Goal: Contribute content: Add original content to the website for others to see

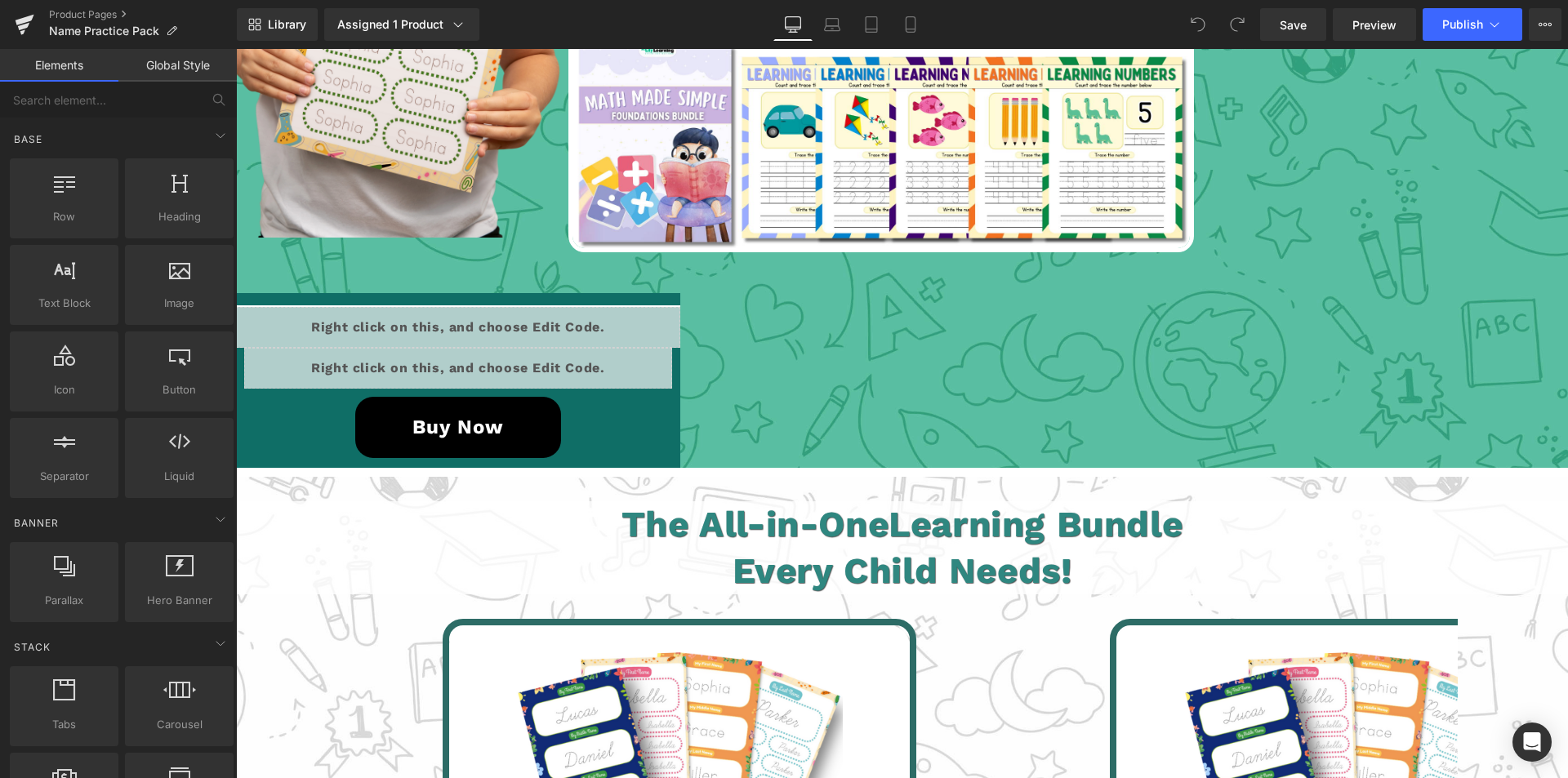
scroll to position [3103, 0]
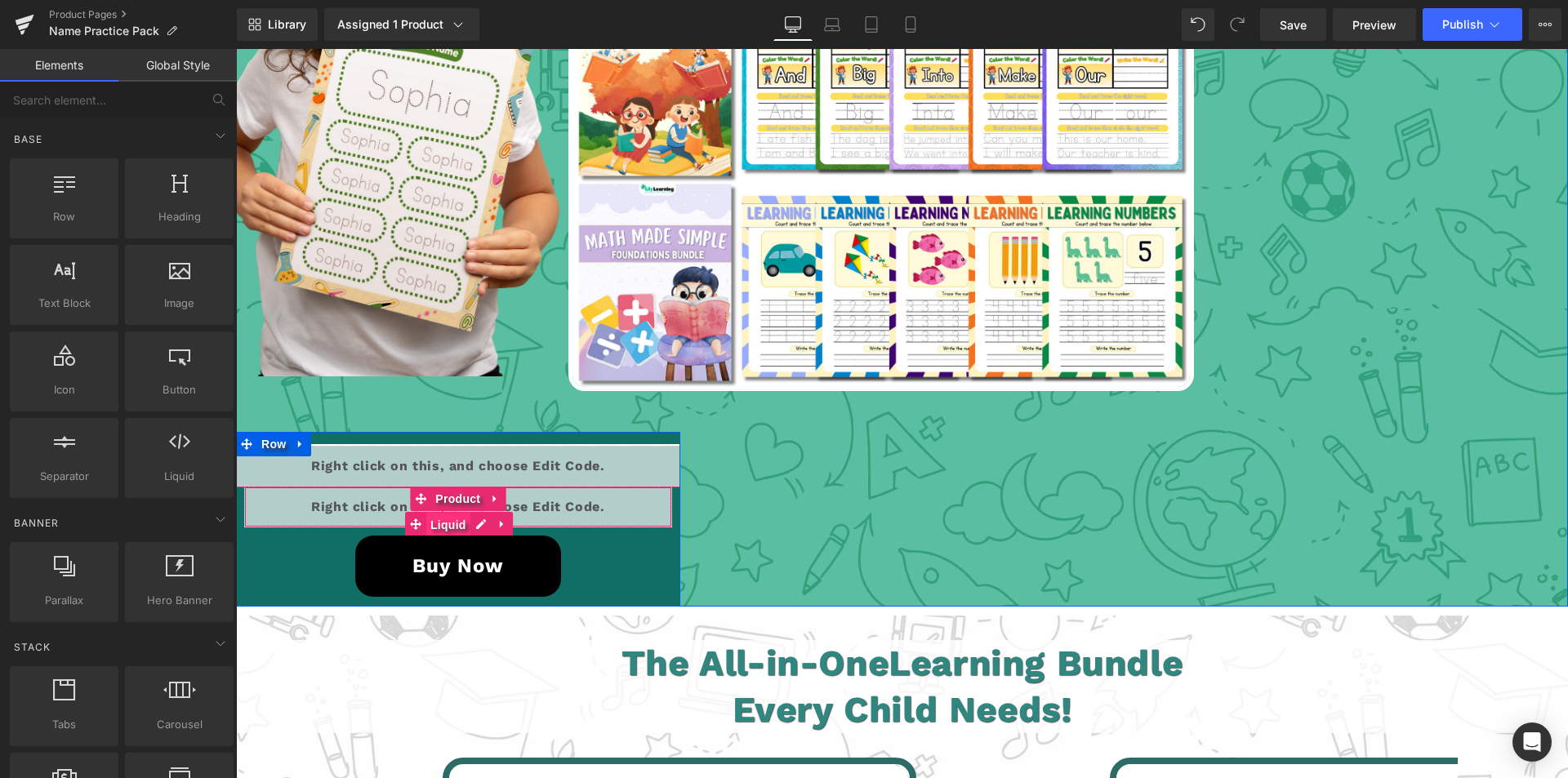
click at [442, 520] on span "Liquid" at bounding box center [448, 525] width 44 height 24
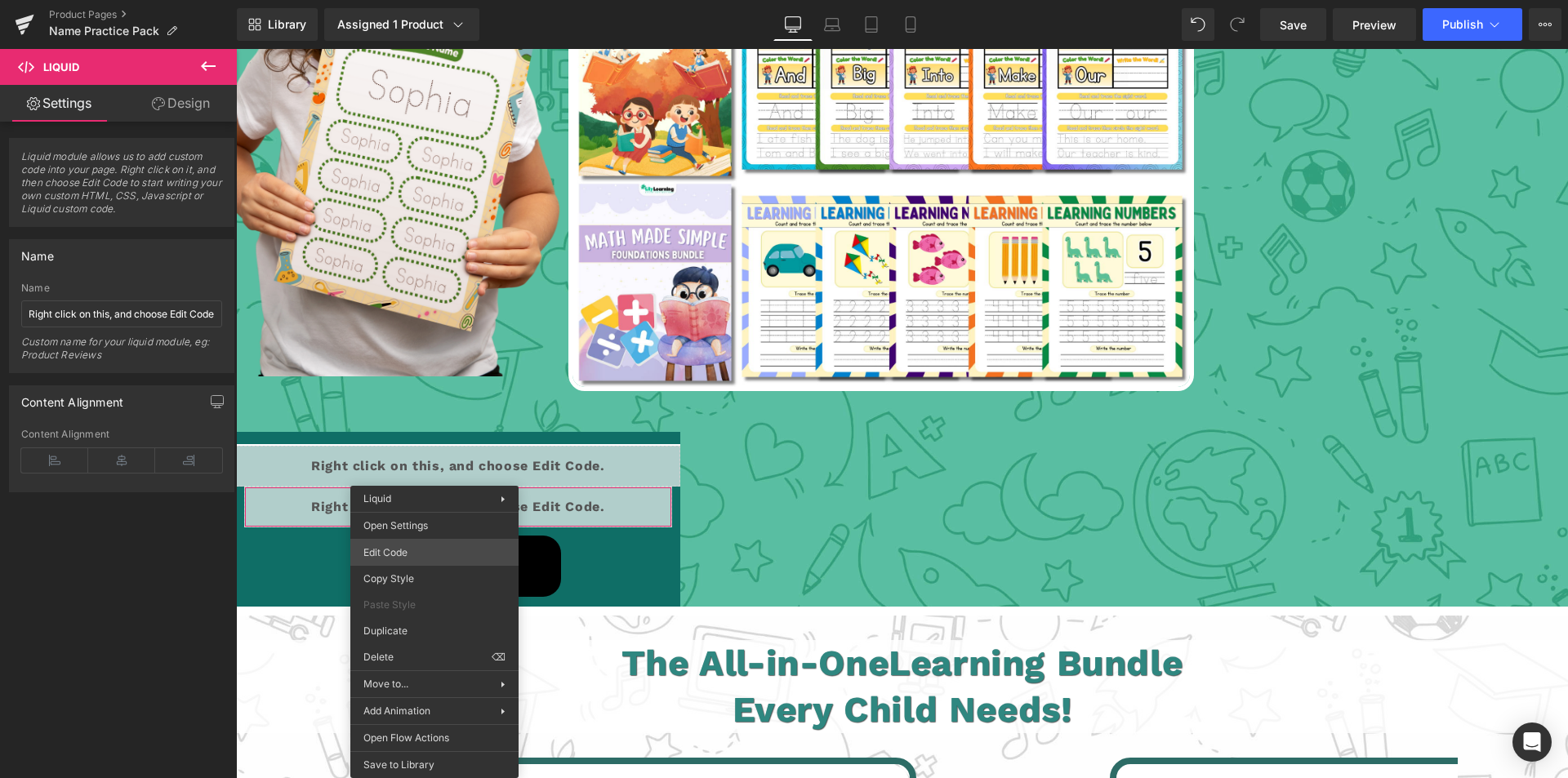
click at [414, 0] on div "Liquid You are previewing how the will restyle your page. You can not edit Elem…" at bounding box center [784, 0] width 1568 height 0
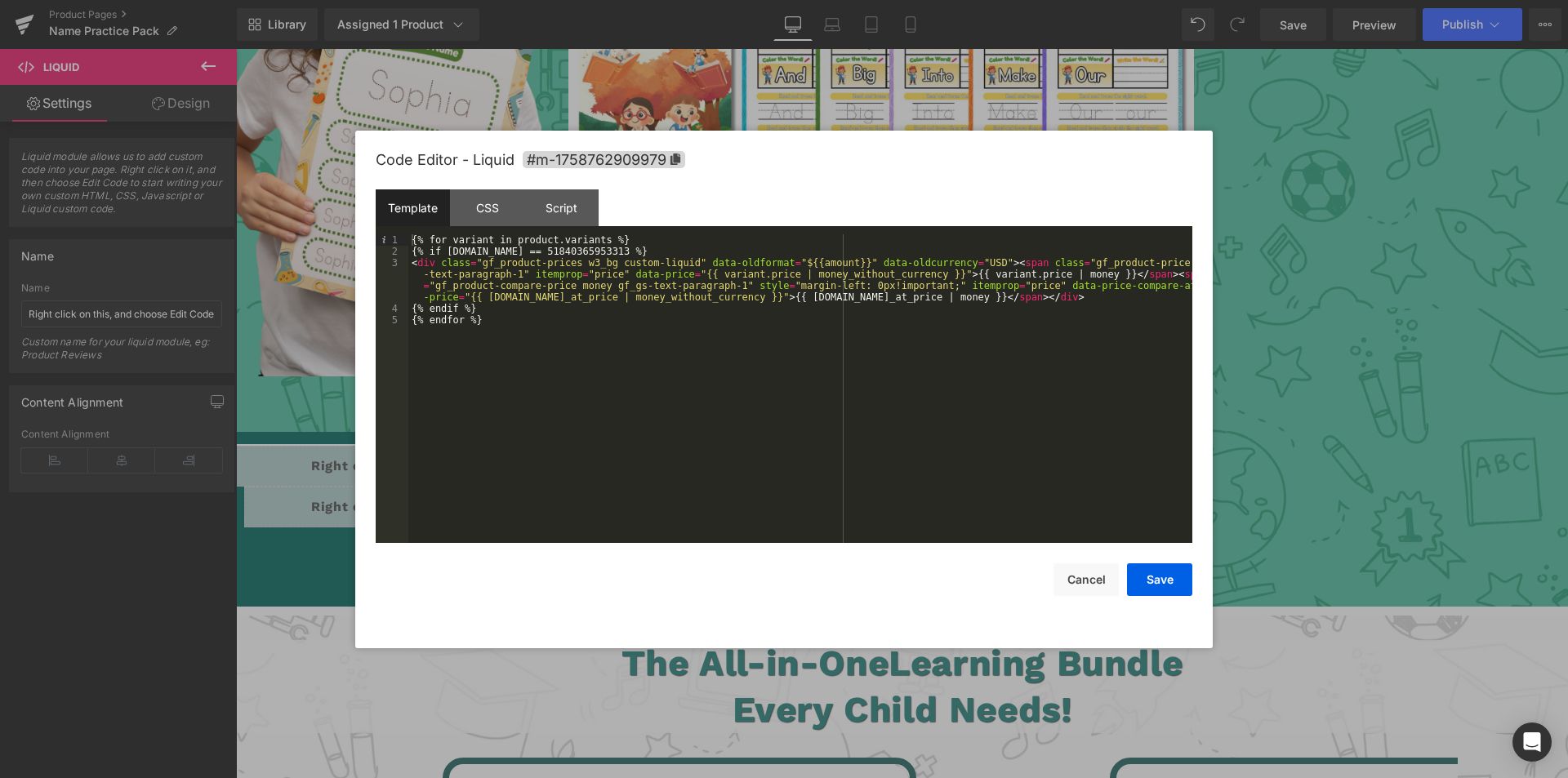
click at [537, 250] on div "{% for variant in product.variants %} {% if [DOMAIN_NAME] == 51840365953313 %} …" at bounding box center [801, 400] width 784 height 331
click at [550, 250] on div "{% for variant in product.variants %} {% if [DOMAIN_NAME] == 51840365953313 %} …" at bounding box center [801, 400] width 784 height 331
click at [1163, 581] on button "Save" at bounding box center [1159, 580] width 65 height 32
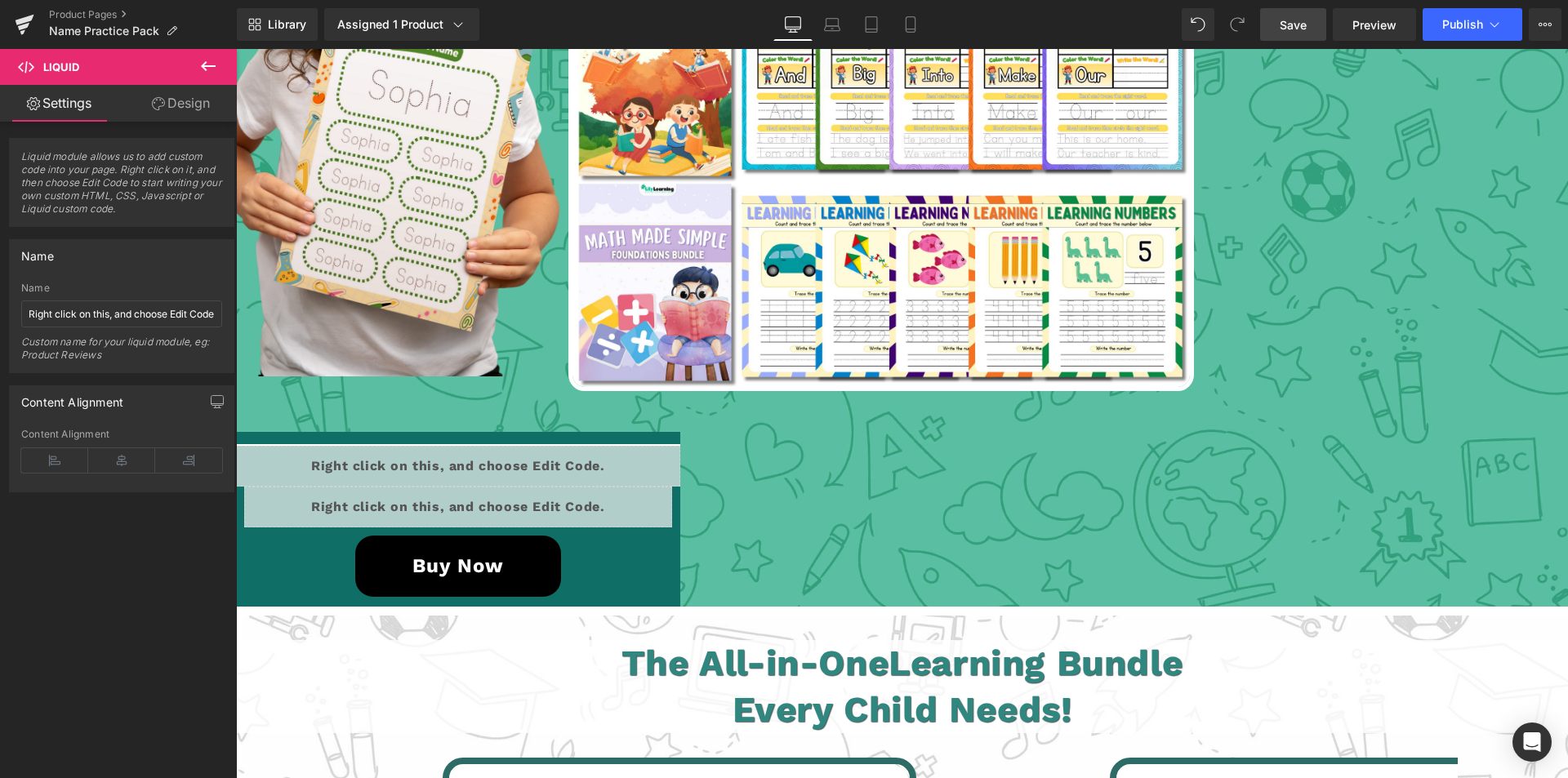
click at [1301, 22] on span "Save" at bounding box center [1293, 25] width 27 height 18
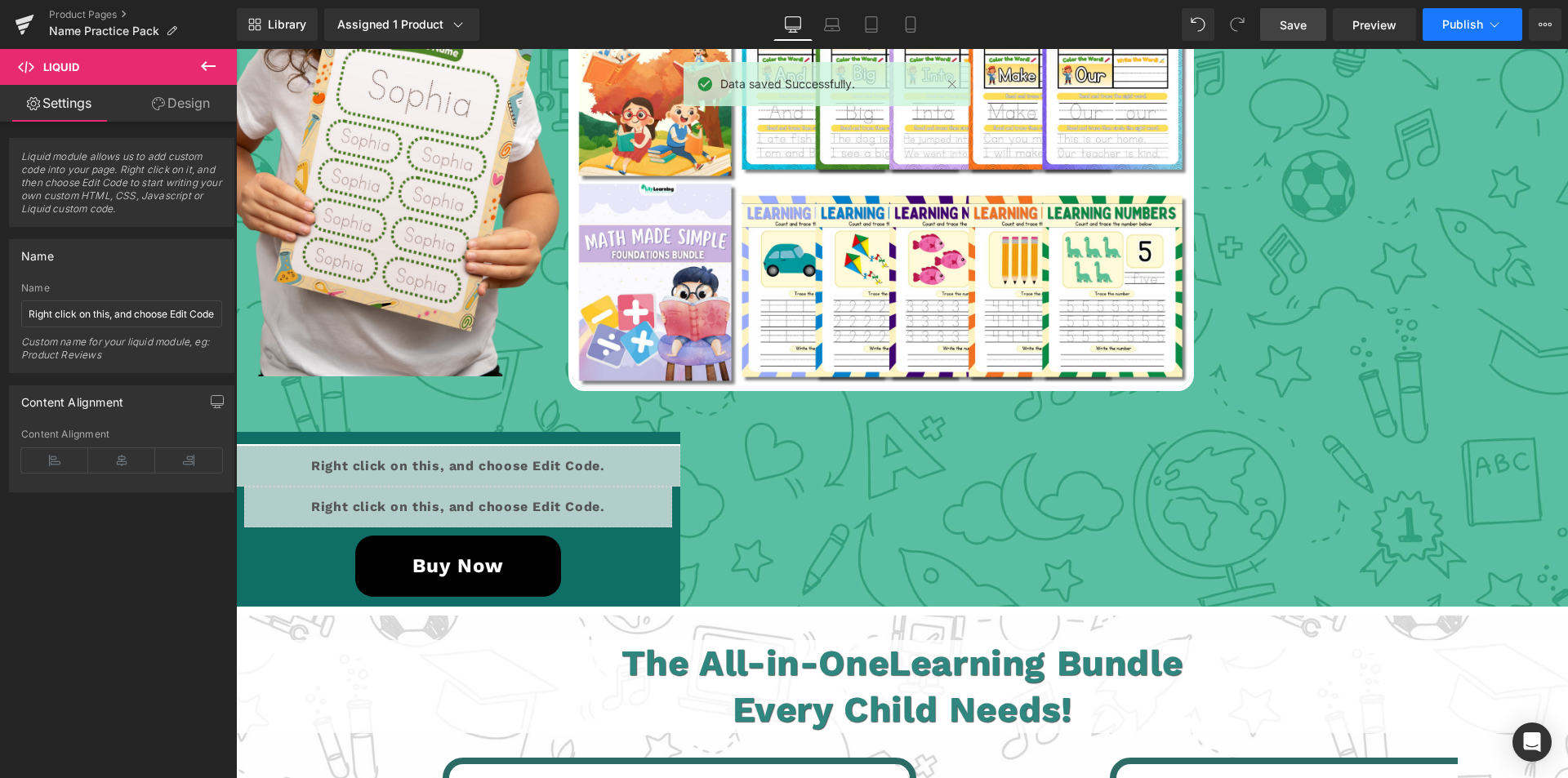
click at [1458, 27] on span "Publish" at bounding box center [1463, 23] width 41 height 13
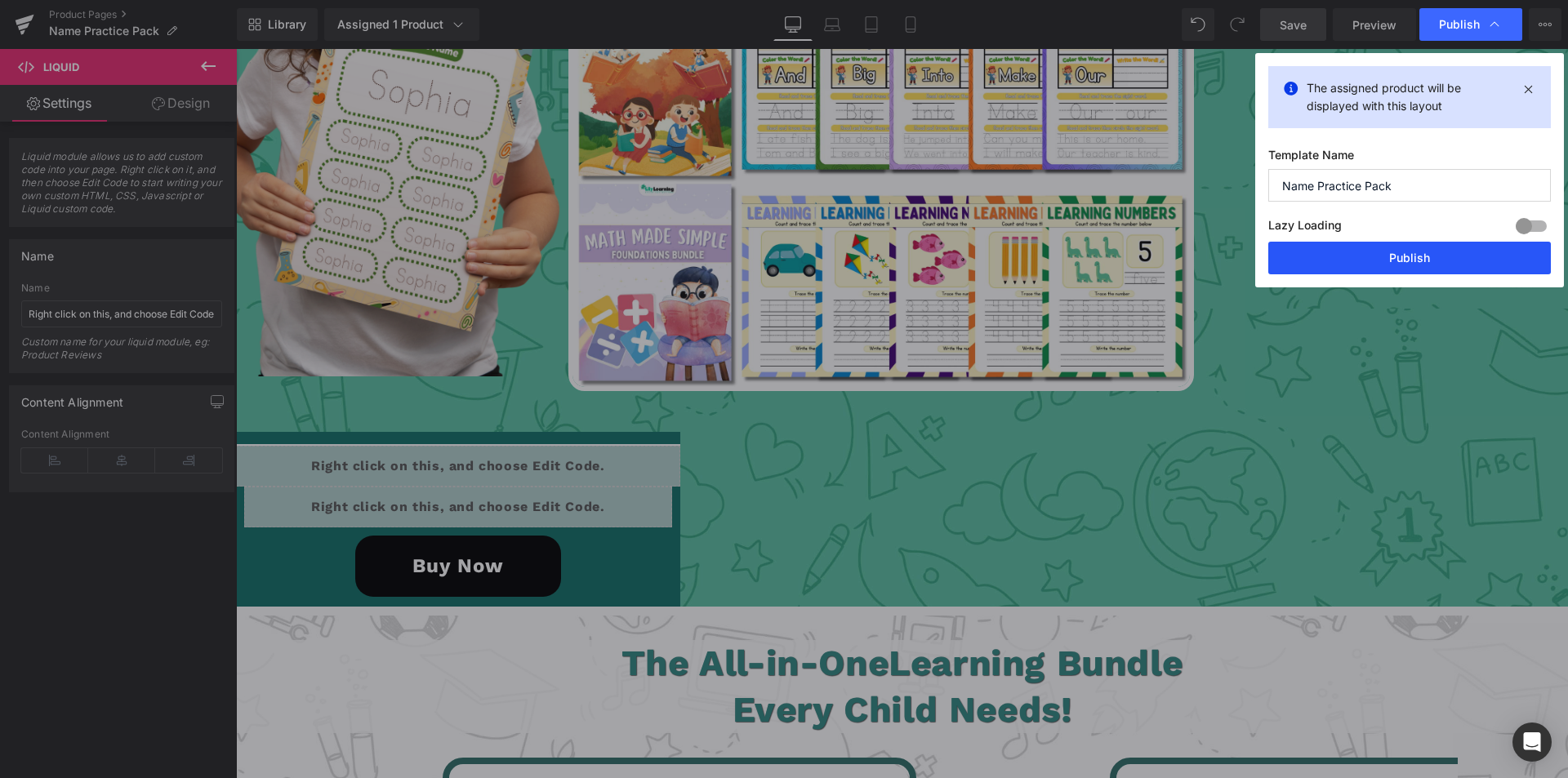
drag, startPoint x: 1382, startPoint y: 259, endPoint x: 1147, endPoint y: 210, distance: 240.1
click at [1382, 259] on button "Publish" at bounding box center [1410, 257] width 283 height 32
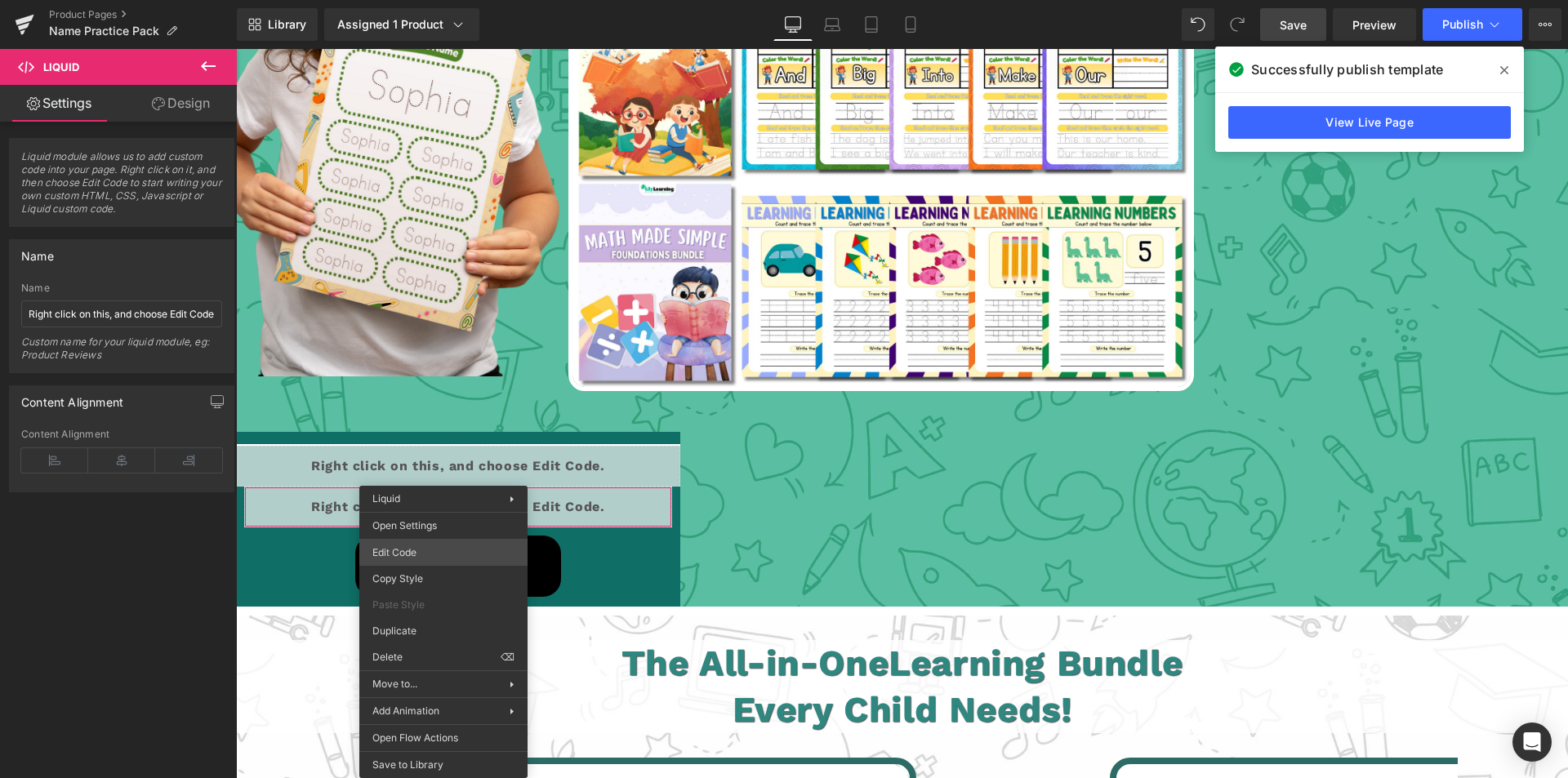
click at [417, 0] on div "Liquid You are previewing how the will restyle your page. You can not edit Elem…" at bounding box center [784, 0] width 1568 height 0
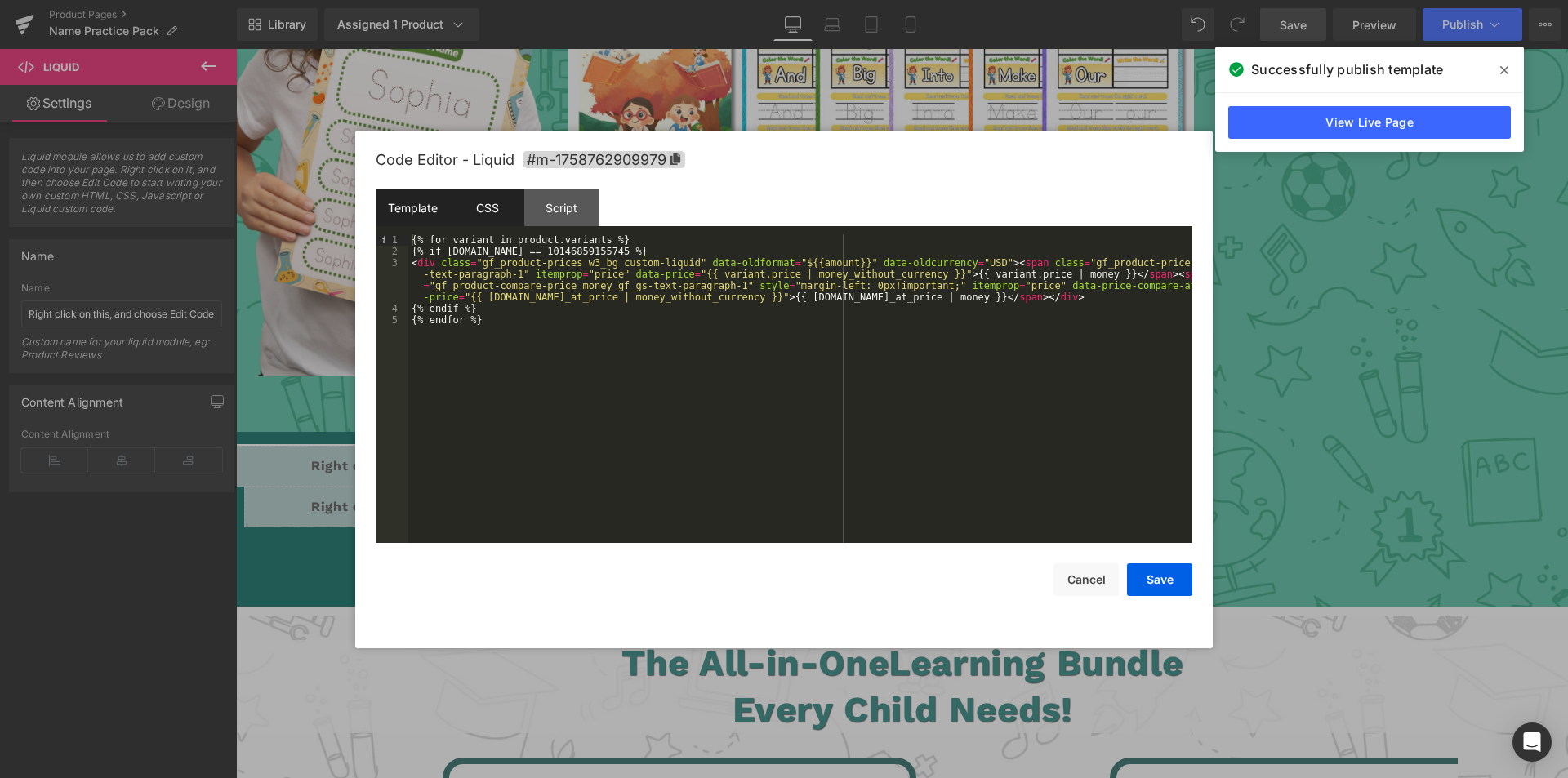
click at [473, 208] on div "CSS" at bounding box center [487, 208] width 74 height 37
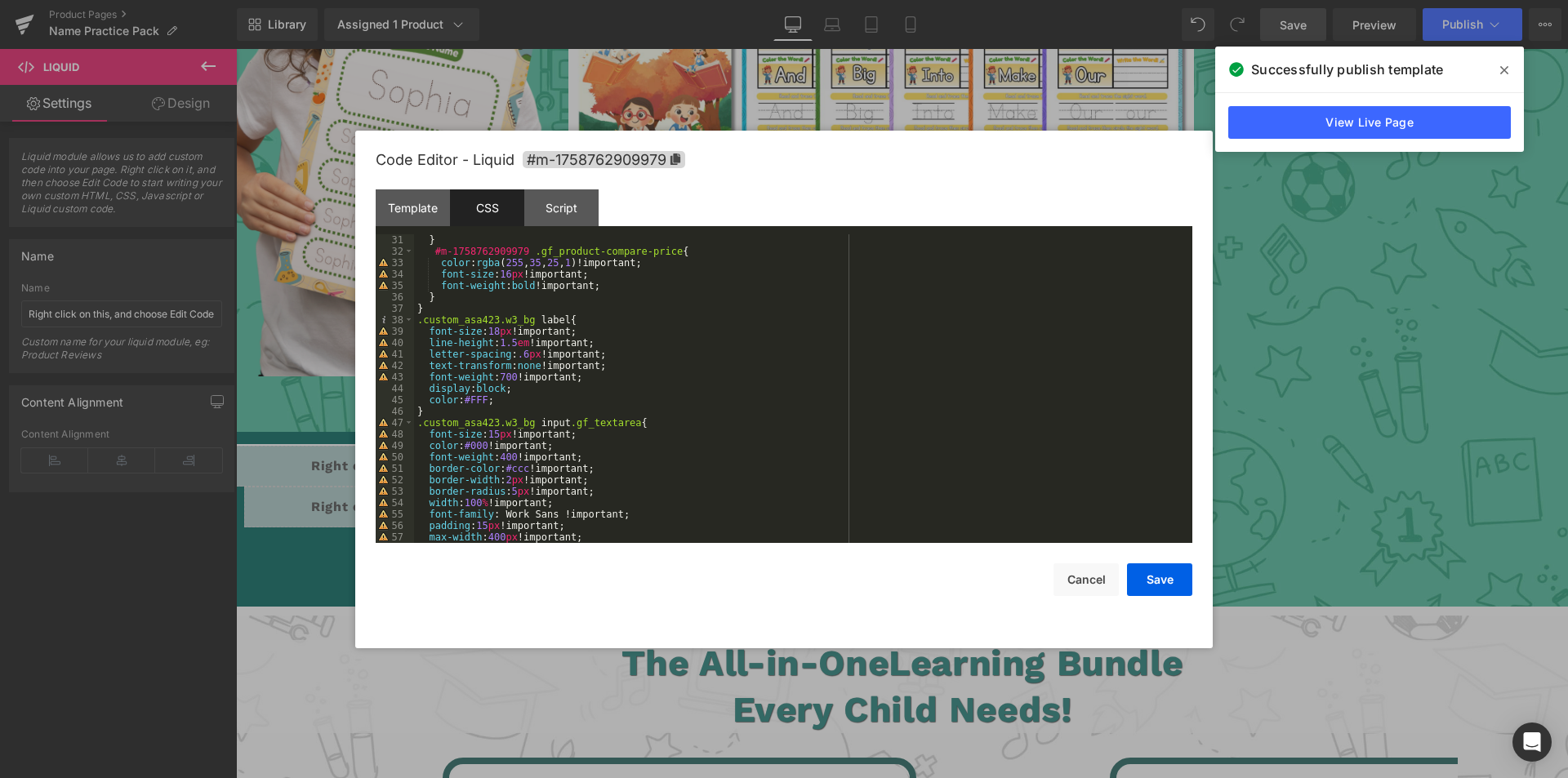
scroll to position [366, 0]
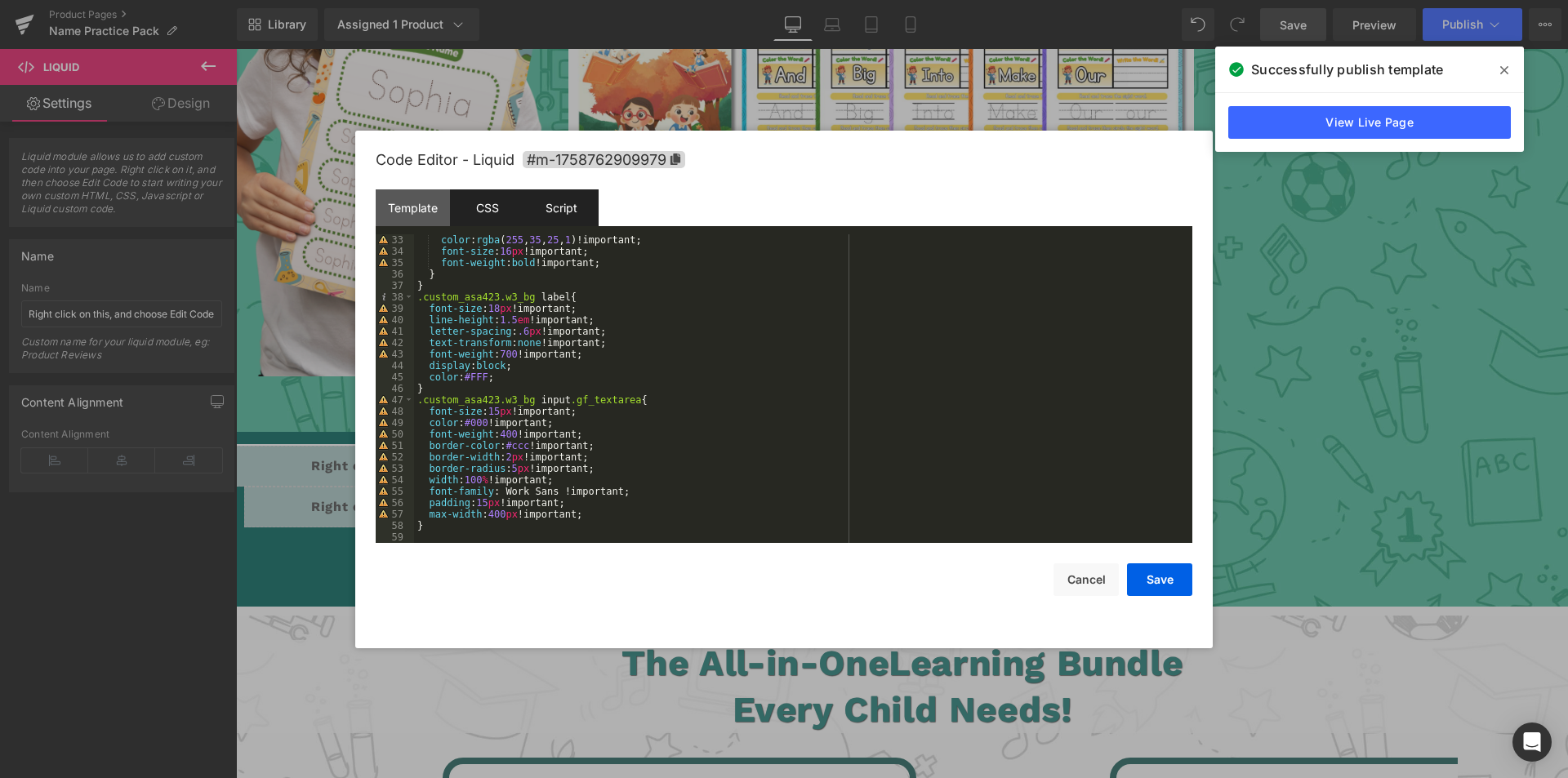
click at [545, 211] on div "Script" at bounding box center [561, 208] width 74 height 37
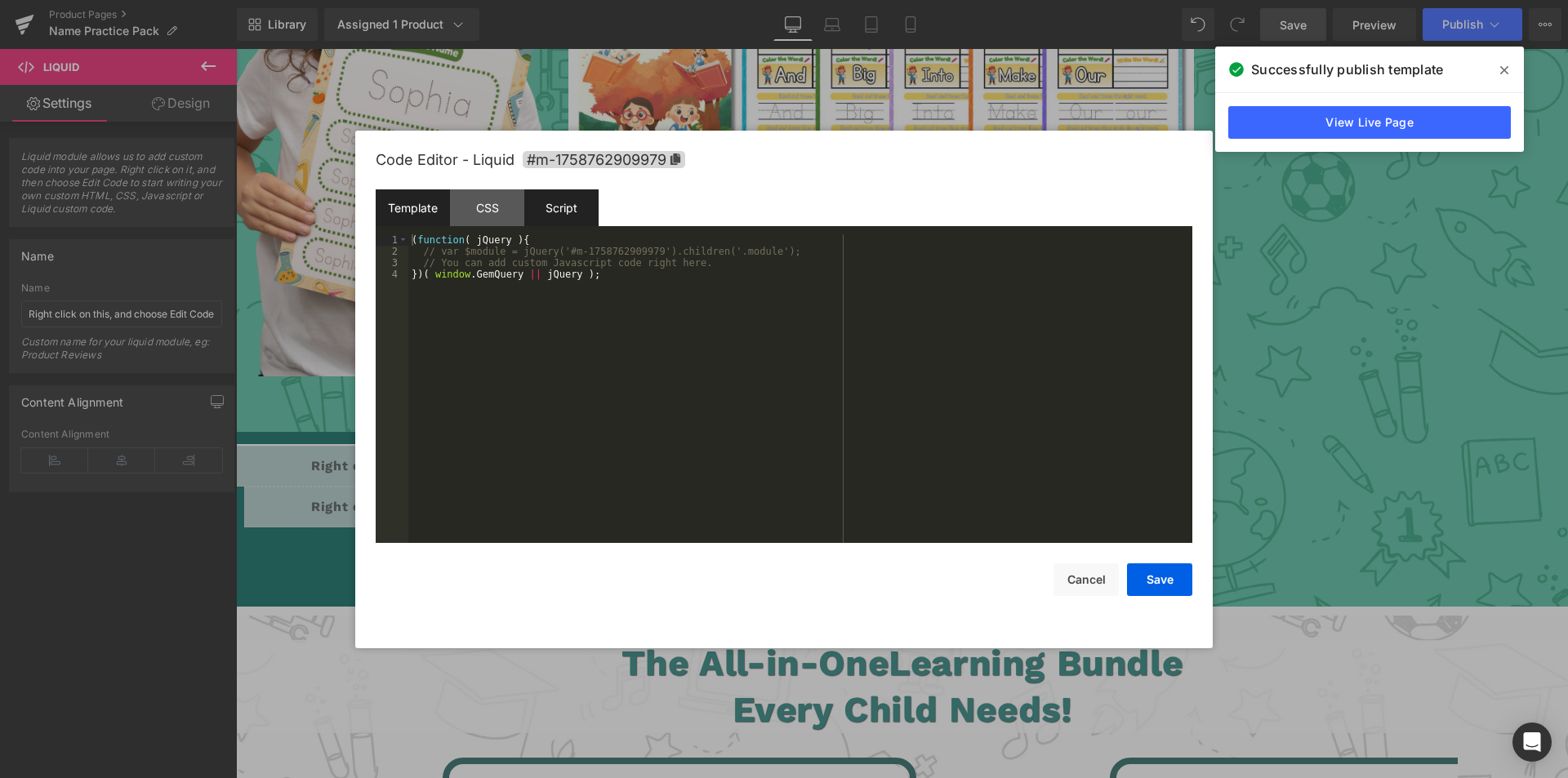
click at [418, 213] on div "Template" at bounding box center [413, 208] width 74 height 37
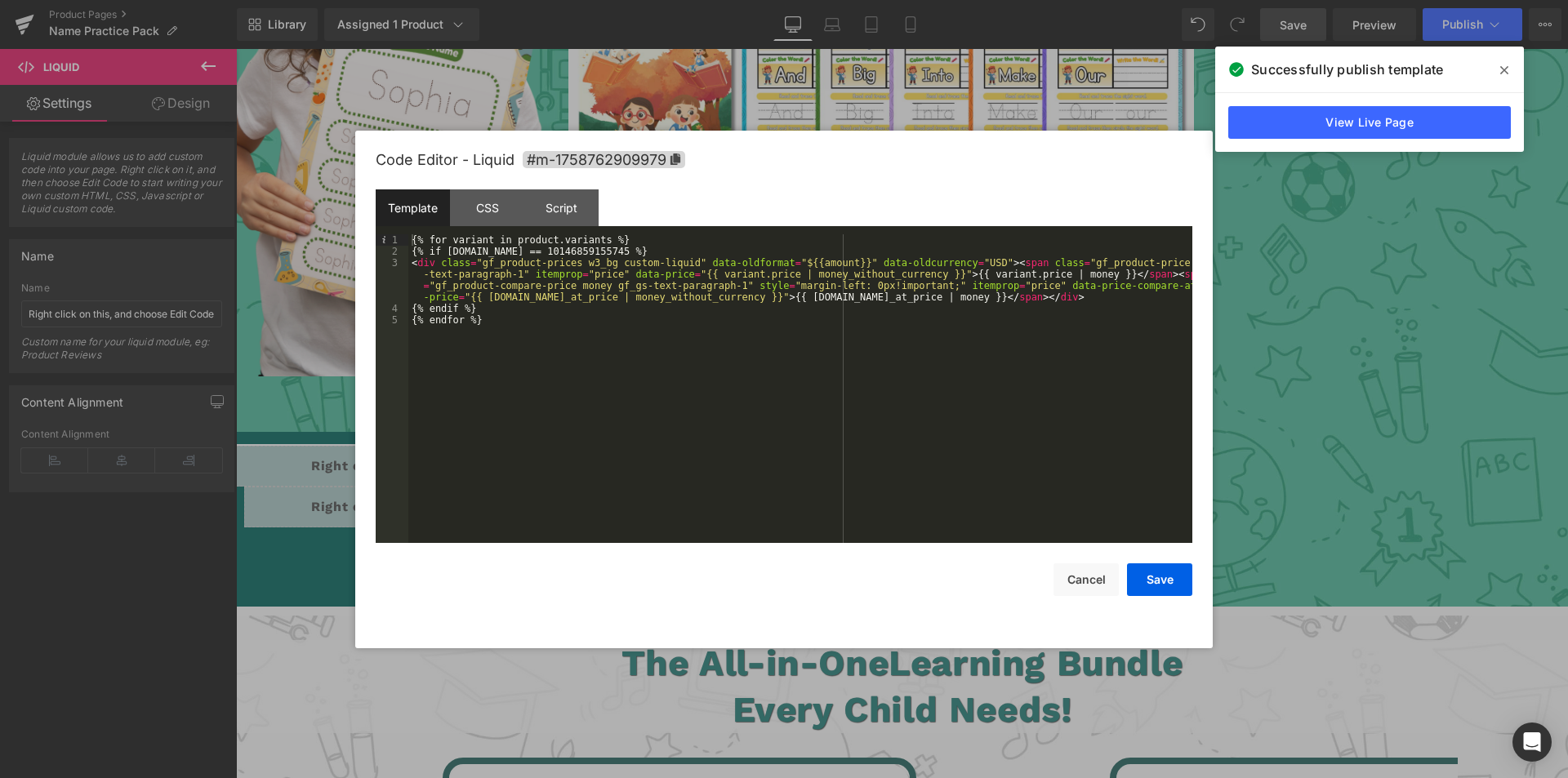
click at [540, 251] on div "{% for variant in product.variants %} {% if [DOMAIN_NAME] == 10146859155745 %} …" at bounding box center [801, 400] width 784 height 331
click at [1160, 582] on button "Save" at bounding box center [1159, 580] width 65 height 32
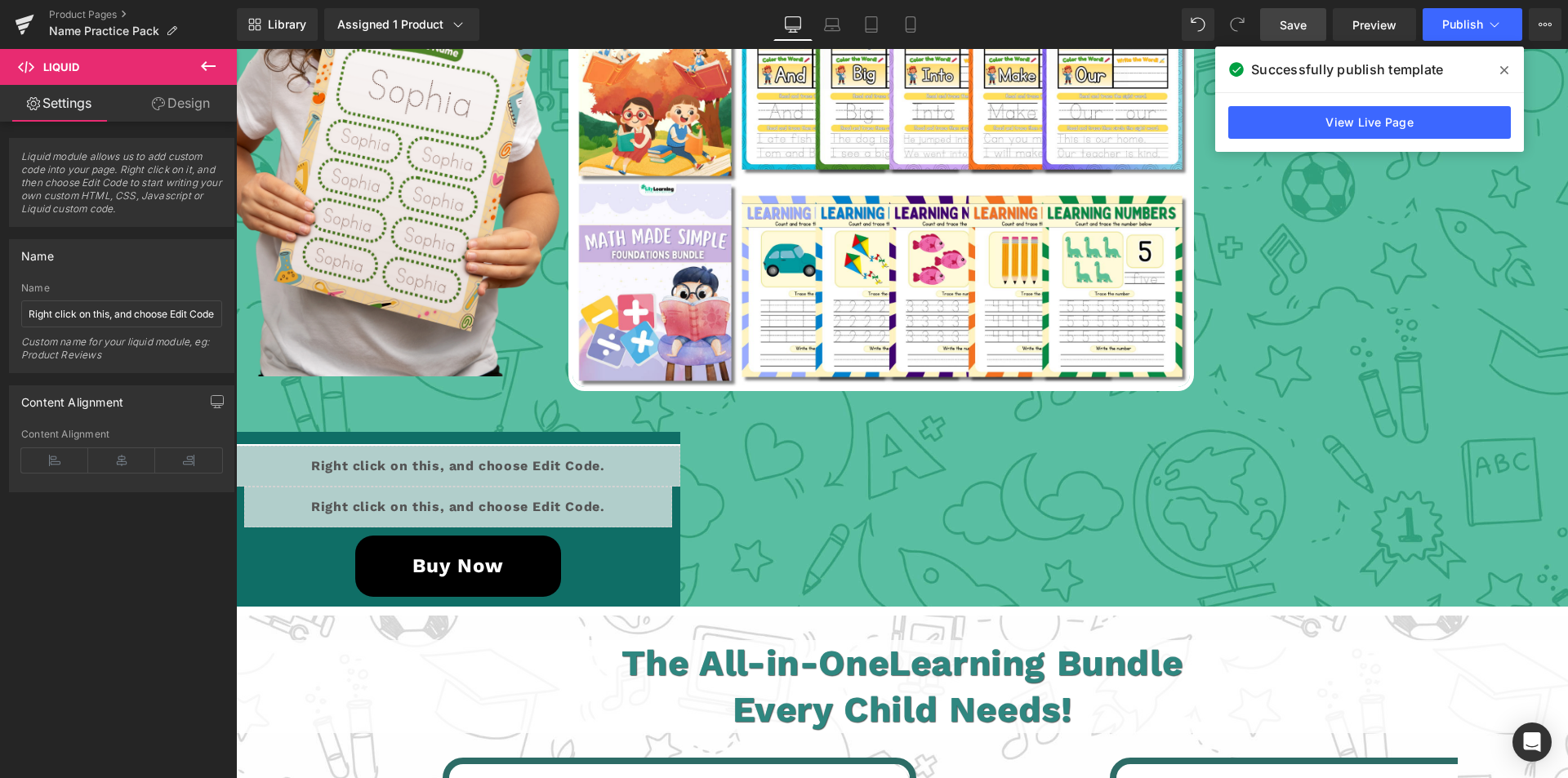
click at [1298, 25] on span "Save" at bounding box center [1293, 25] width 27 height 18
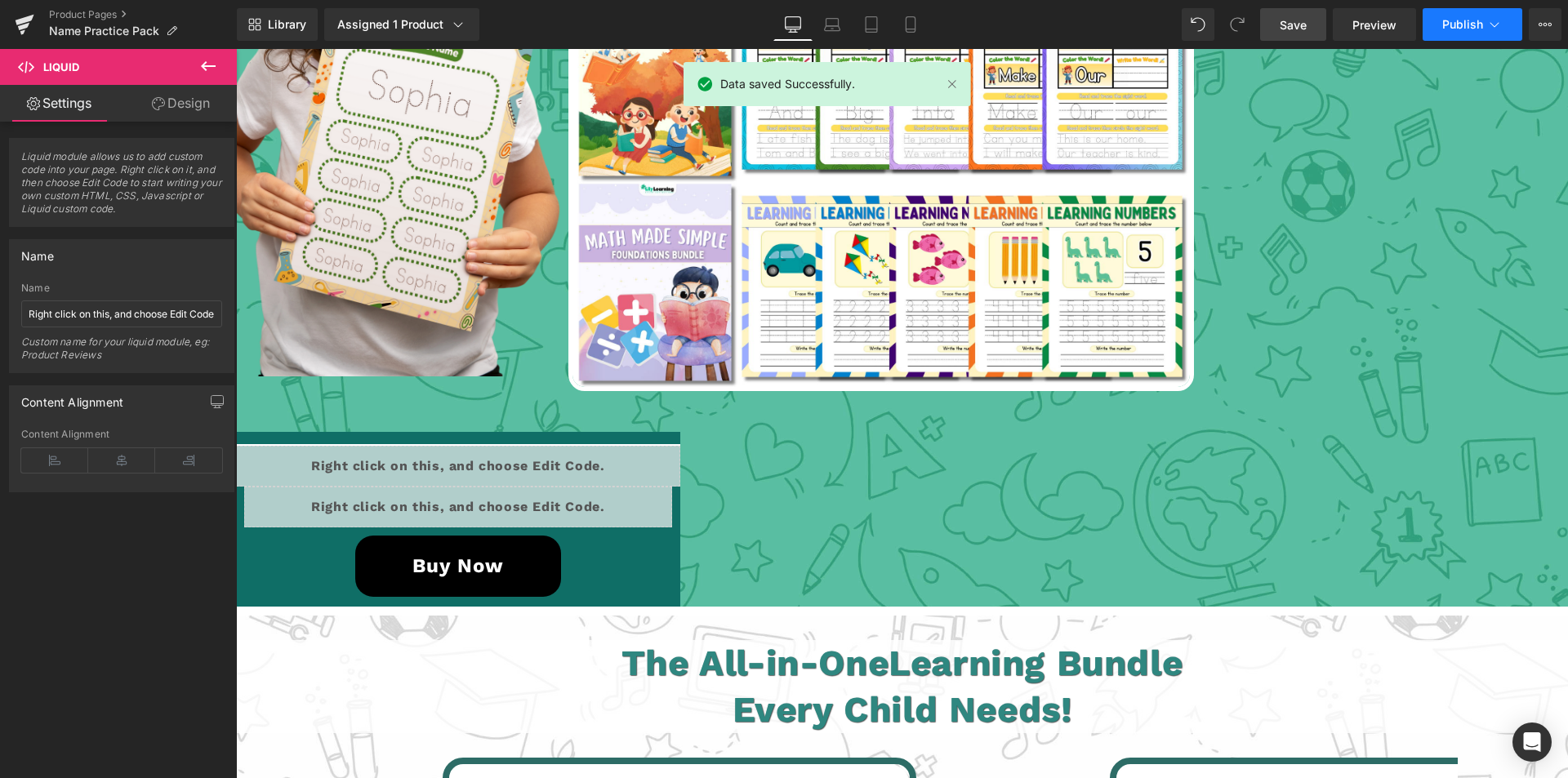
click at [1462, 26] on span "Publish" at bounding box center [1463, 23] width 41 height 13
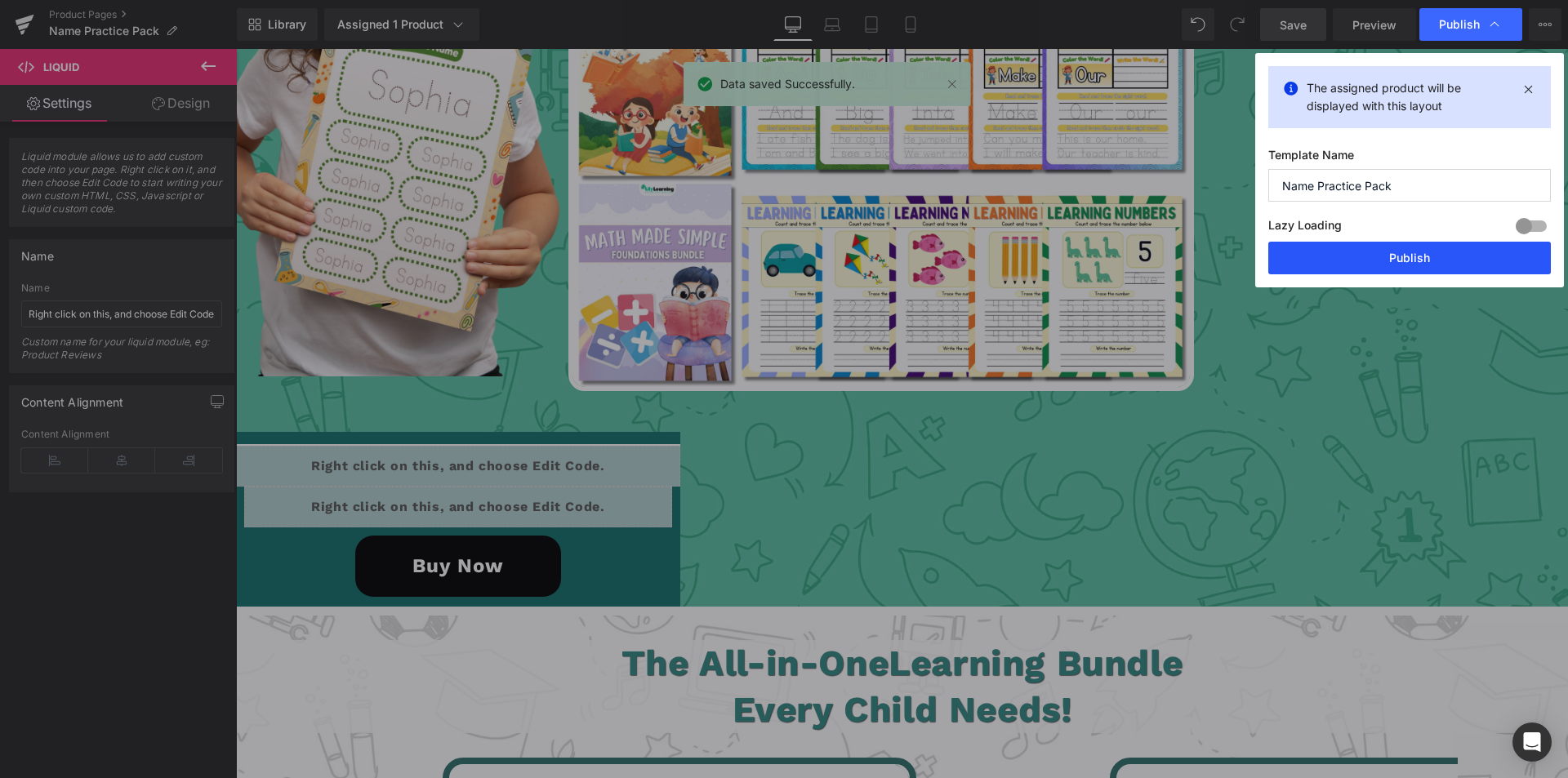
click at [1344, 251] on button "Publish" at bounding box center [1410, 257] width 283 height 32
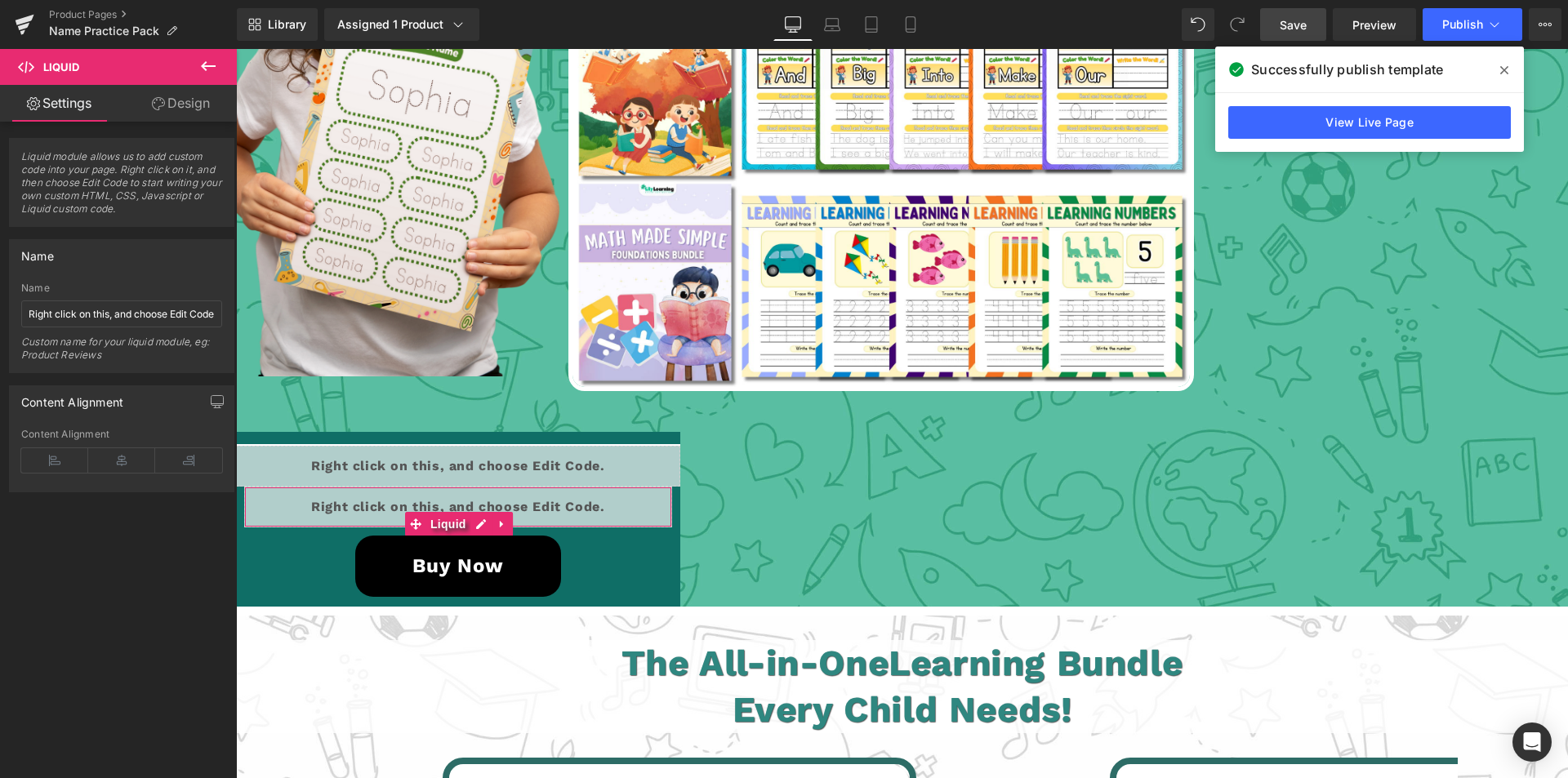
click at [177, 104] on link "Design" at bounding box center [181, 104] width 118 height 37
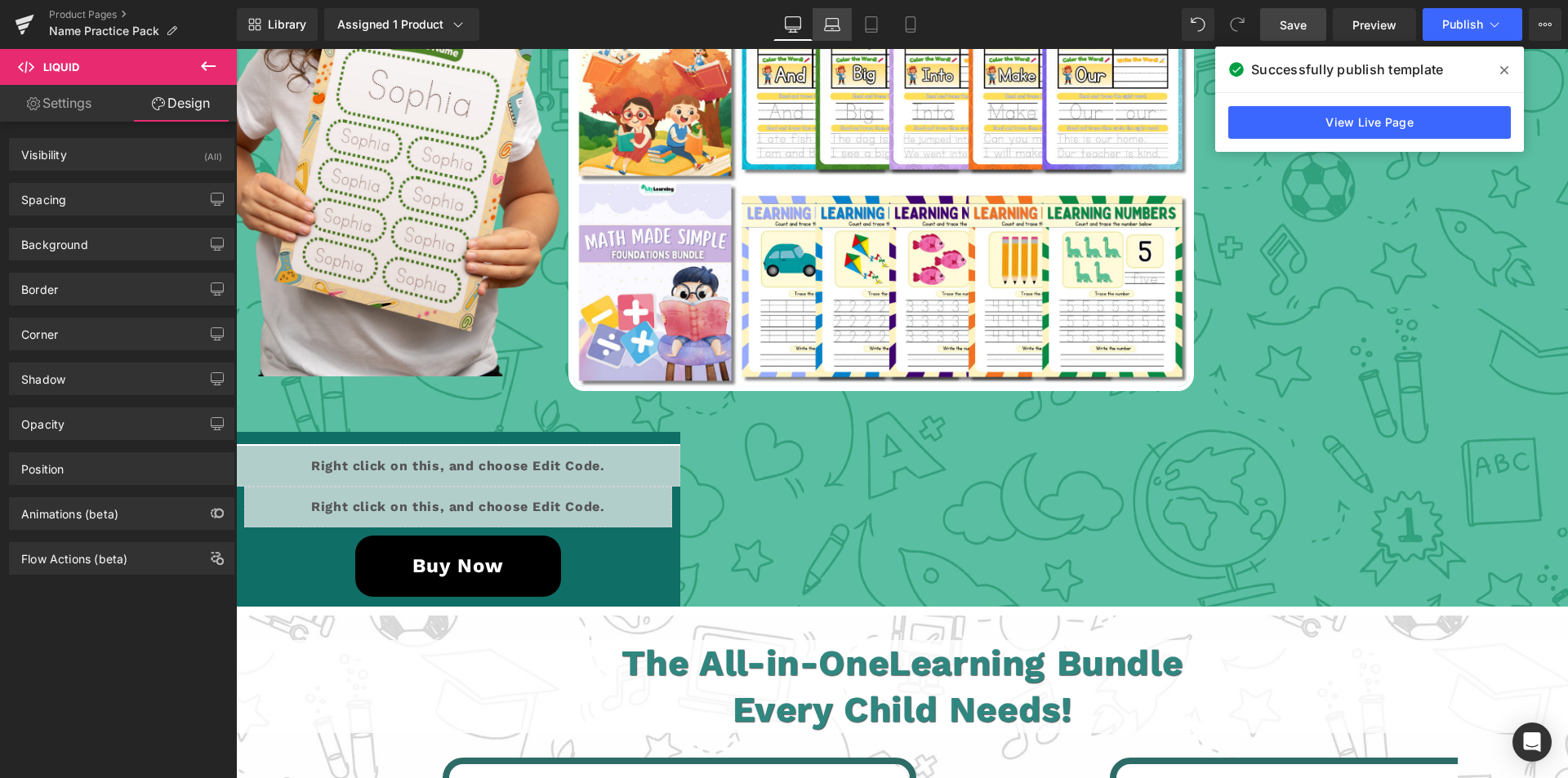
click at [829, 24] on icon at bounding box center [832, 24] width 17 height 17
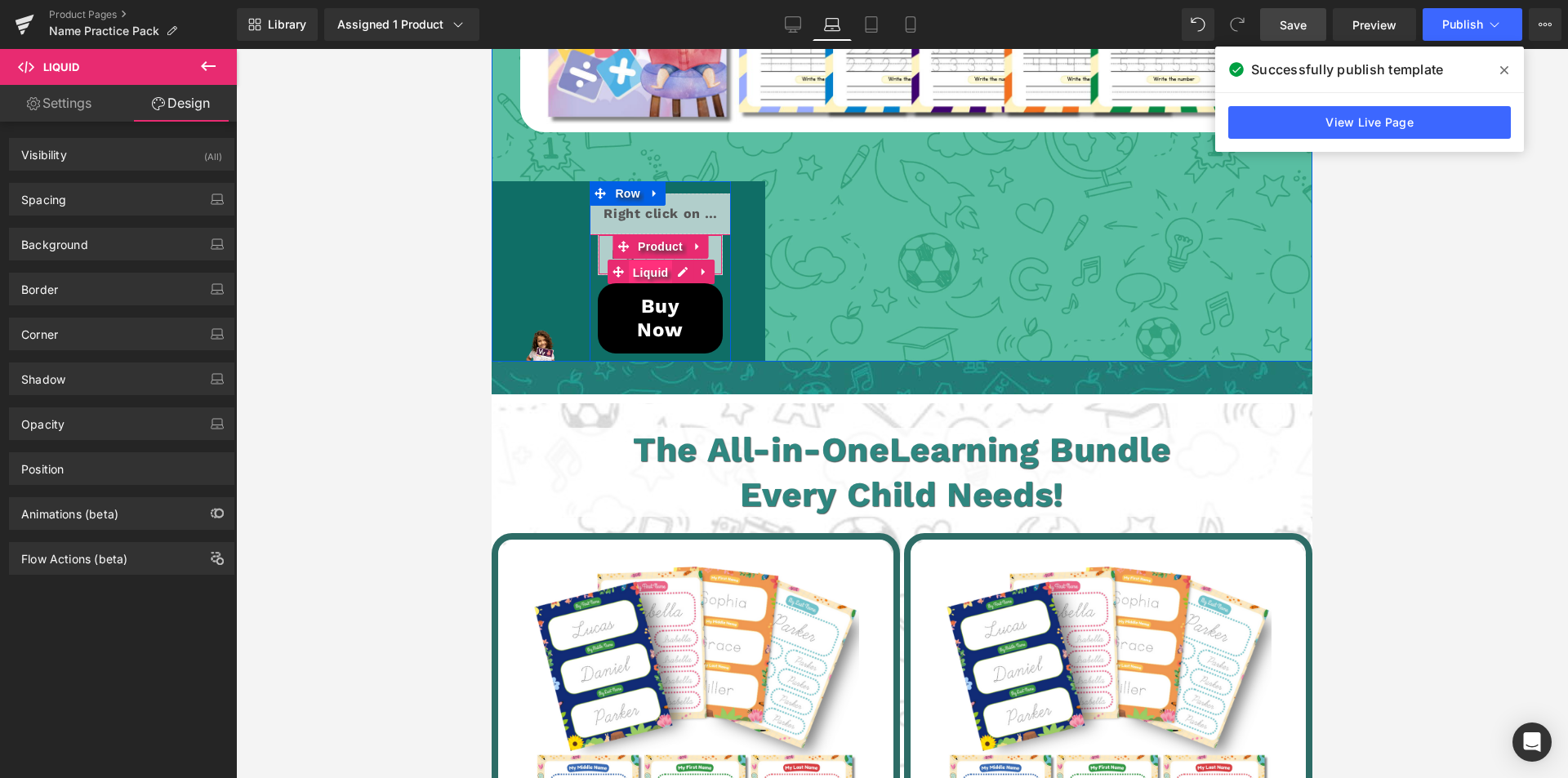
click at [643, 261] on span "Liquid" at bounding box center [650, 273] width 44 height 24
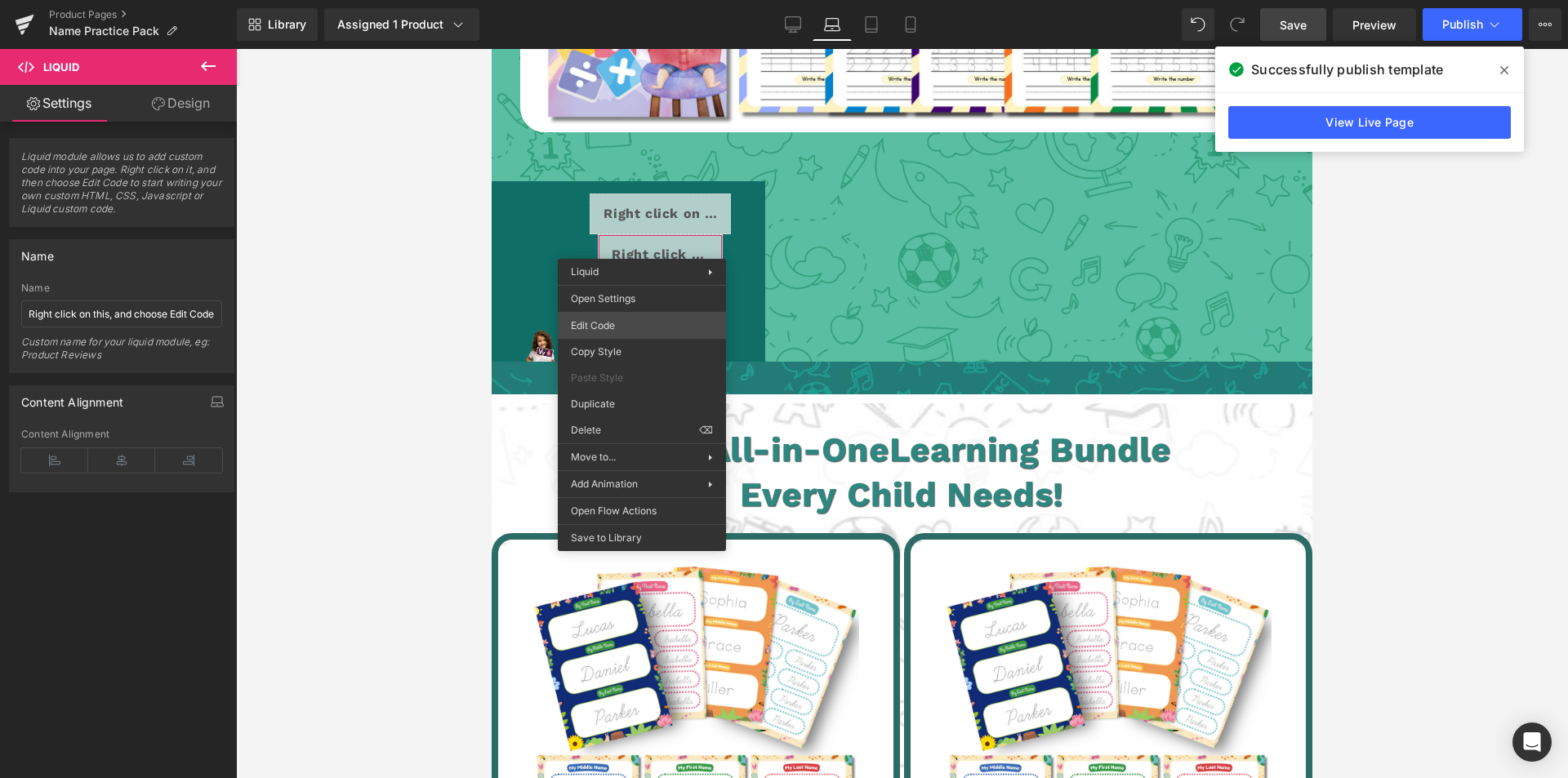
click at [607, 0] on div "Liquid You are previewing how the will restyle your page. You can not edit Elem…" at bounding box center [784, 0] width 1568 height 0
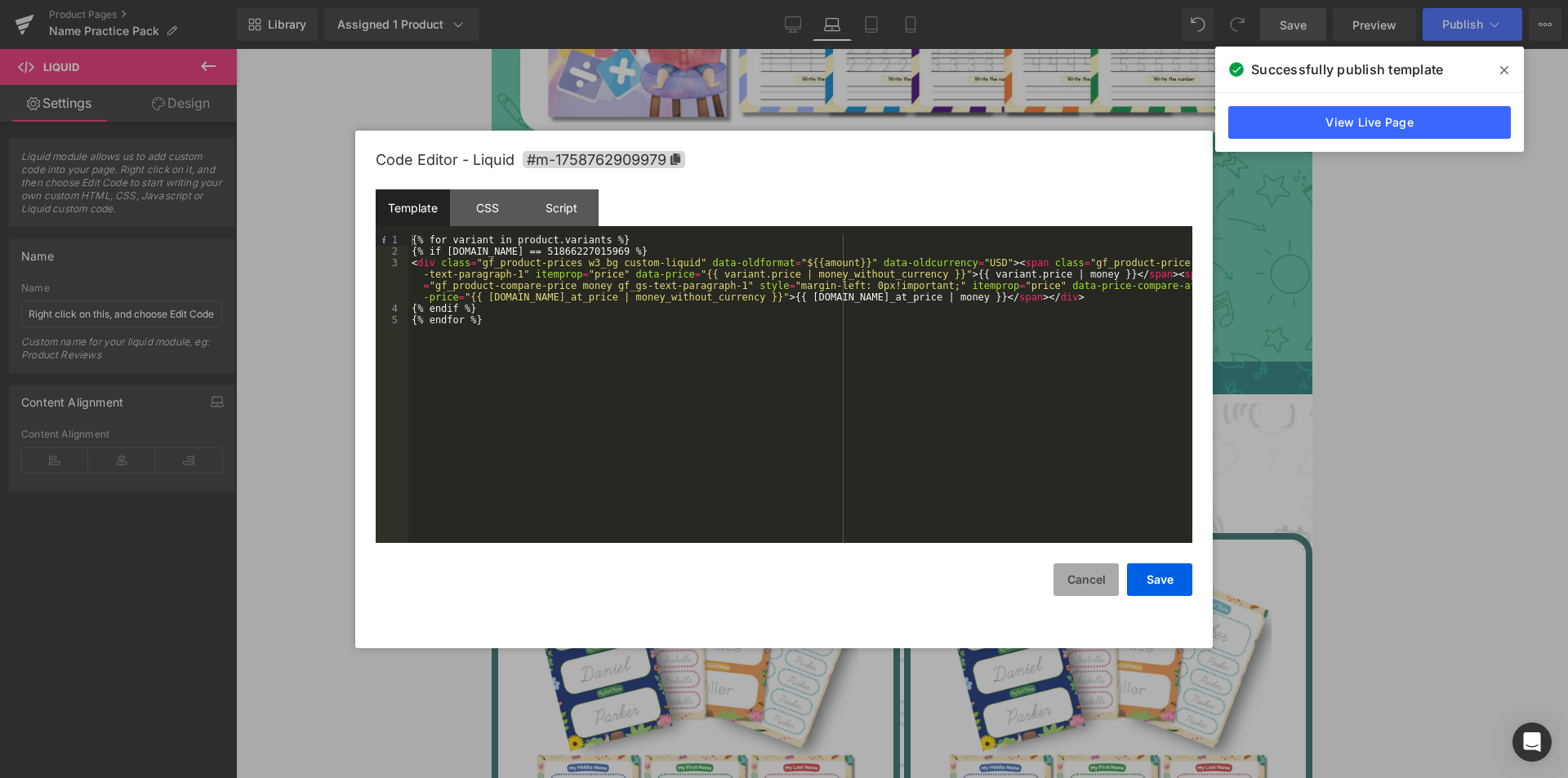
click at [1089, 579] on button "Cancel" at bounding box center [1086, 580] width 65 height 32
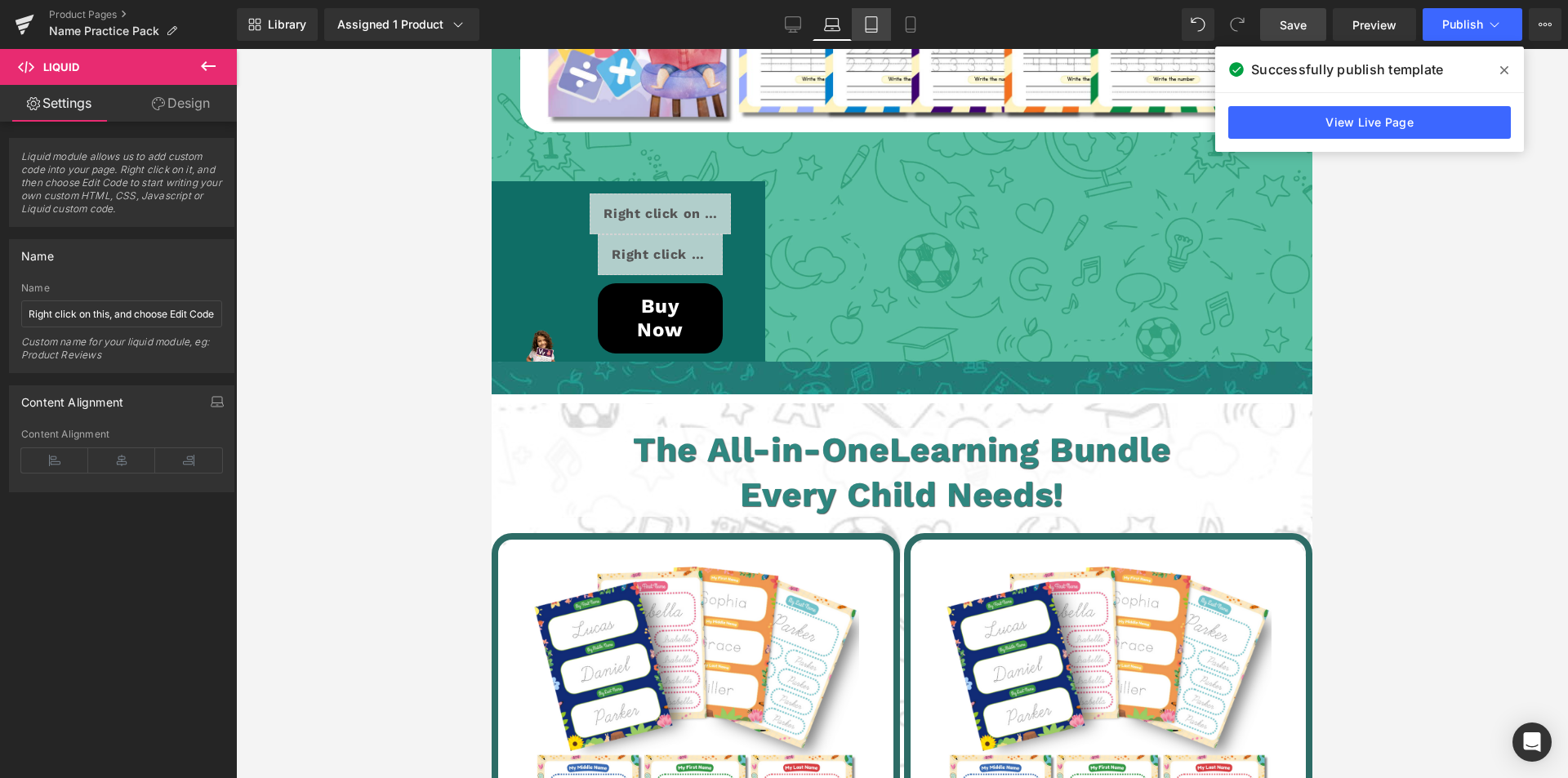
click at [864, 27] on icon at bounding box center [871, 24] width 17 height 17
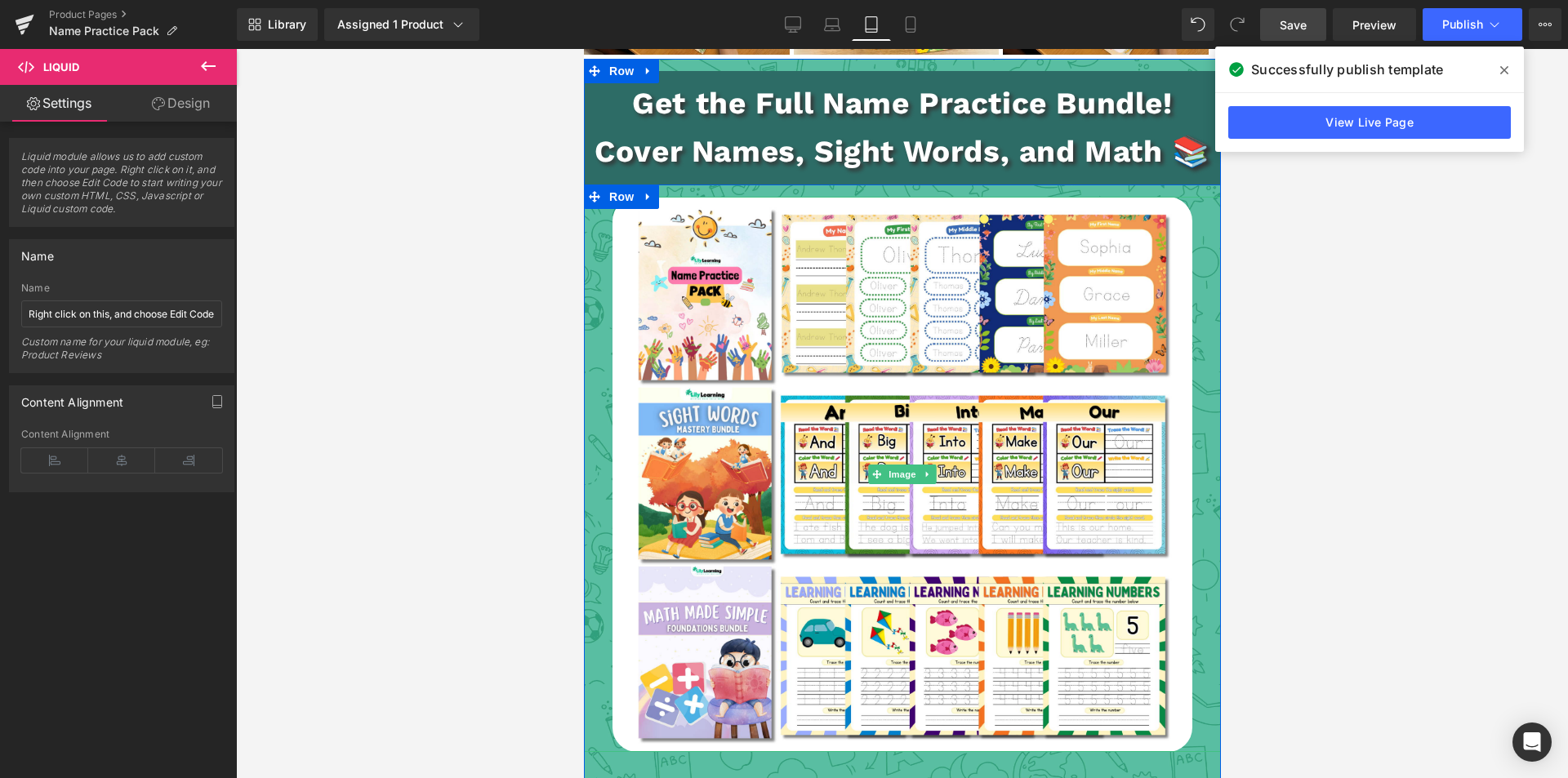
scroll to position [4655, 0]
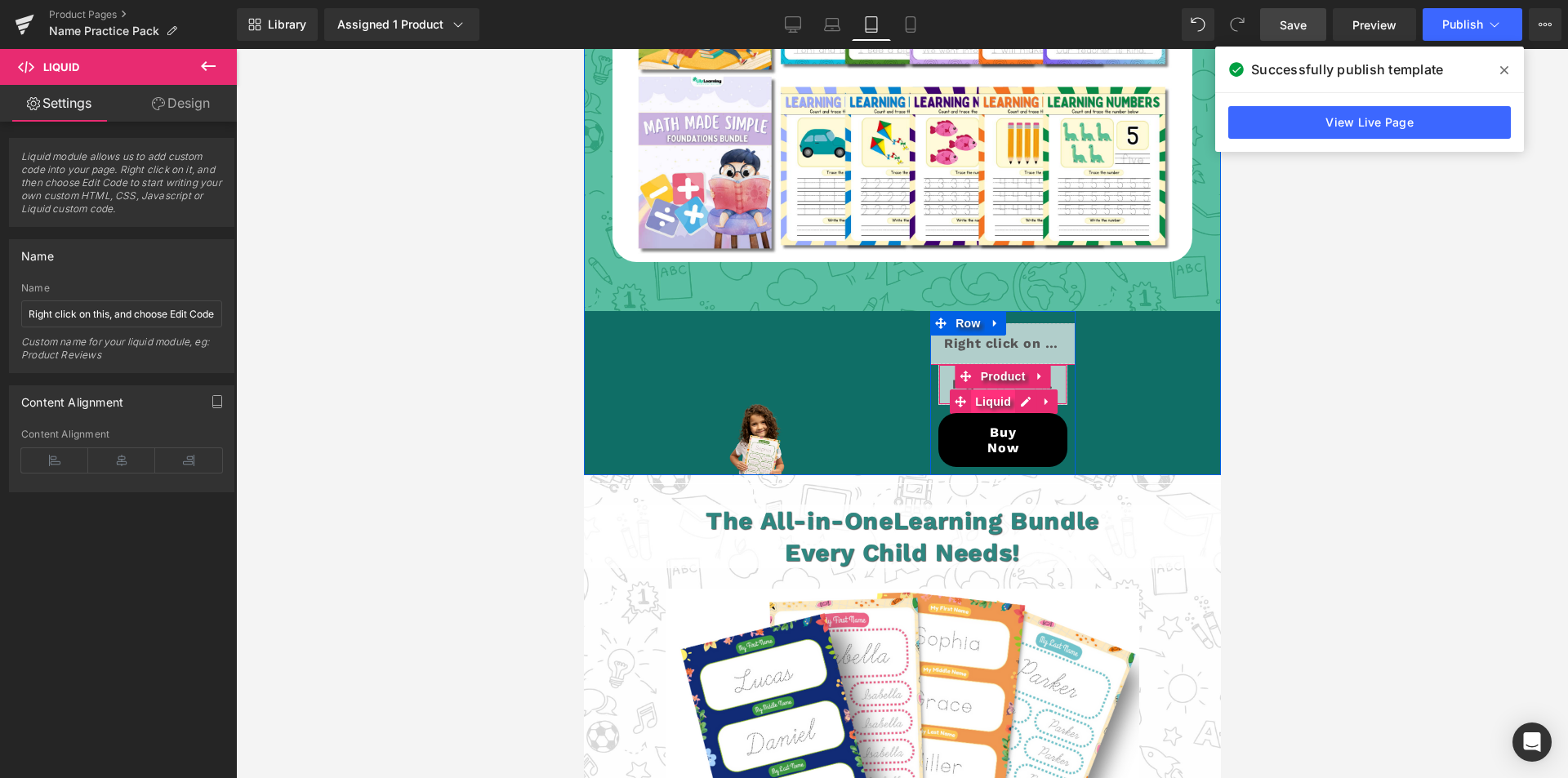
click at [988, 400] on span "Liquid" at bounding box center [992, 402] width 44 height 24
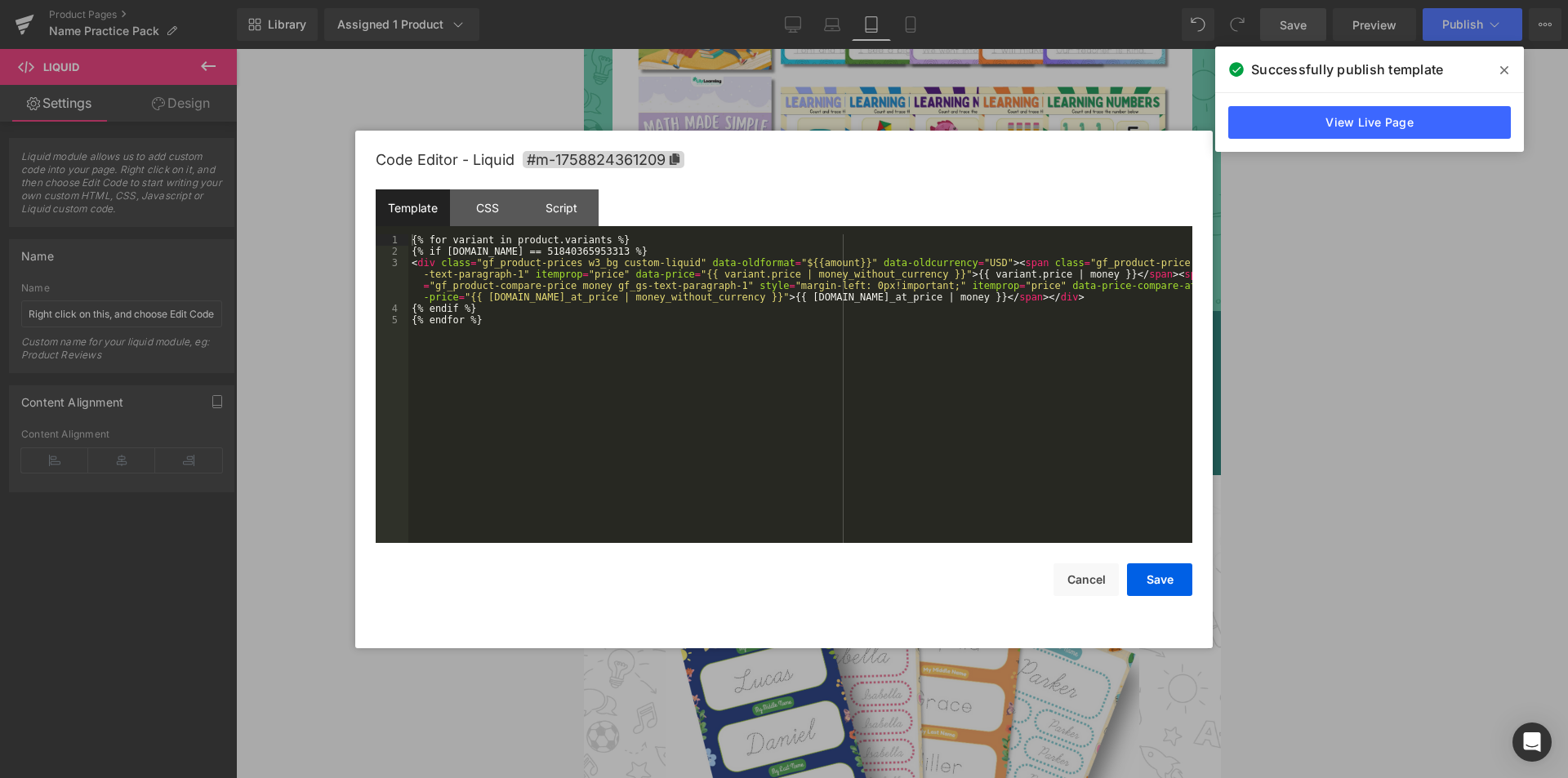
click at [955, 0] on div "Liquid You are previewing how the will restyle your page. You can not edit Elem…" at bounding box center [784, 0] width 1568 height 0
click at [556, 252] on div "{% for variant in product.variants %} {% if [DOMAIN_NAME] == 51840365953313 %} …" at bounding box center [801, 400] width 784 height 331
click at [1171, 583] on button "Save" at bounding box center [1159, 580] width 65 height 32
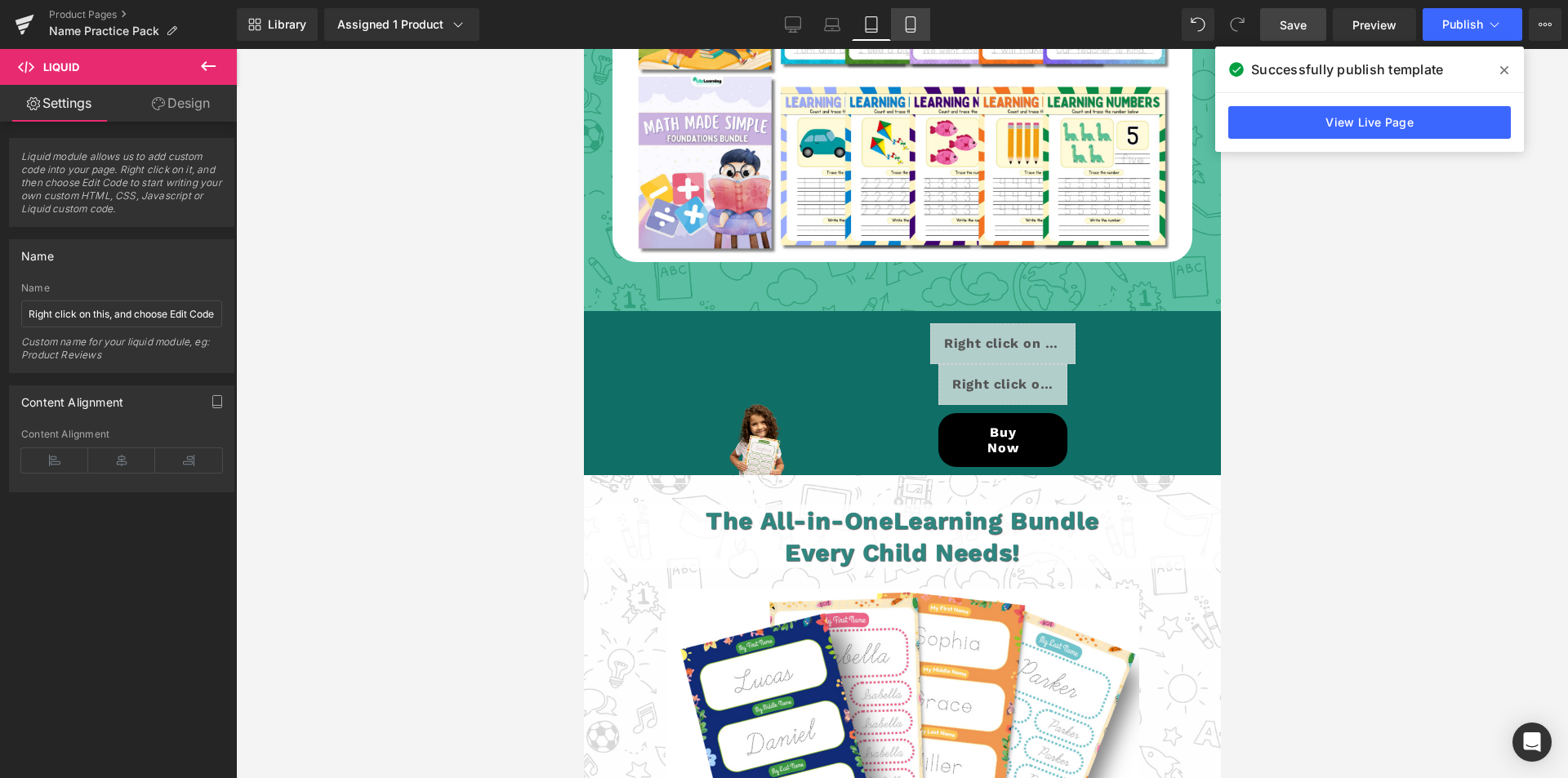
click at [911, 22] on icon at bounding box center [910, 24] width 17 height 17
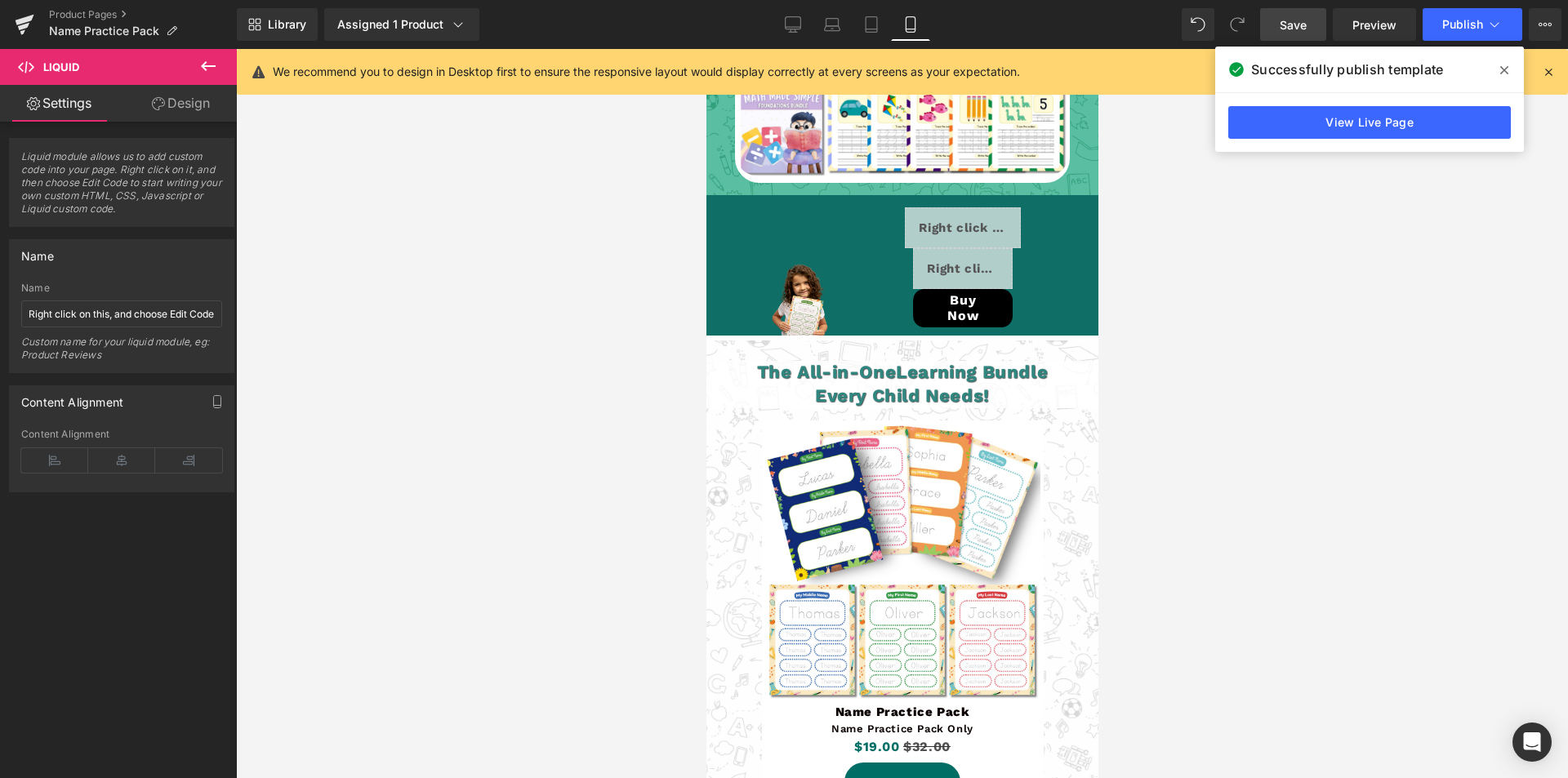
scroll to position [3823, 0]
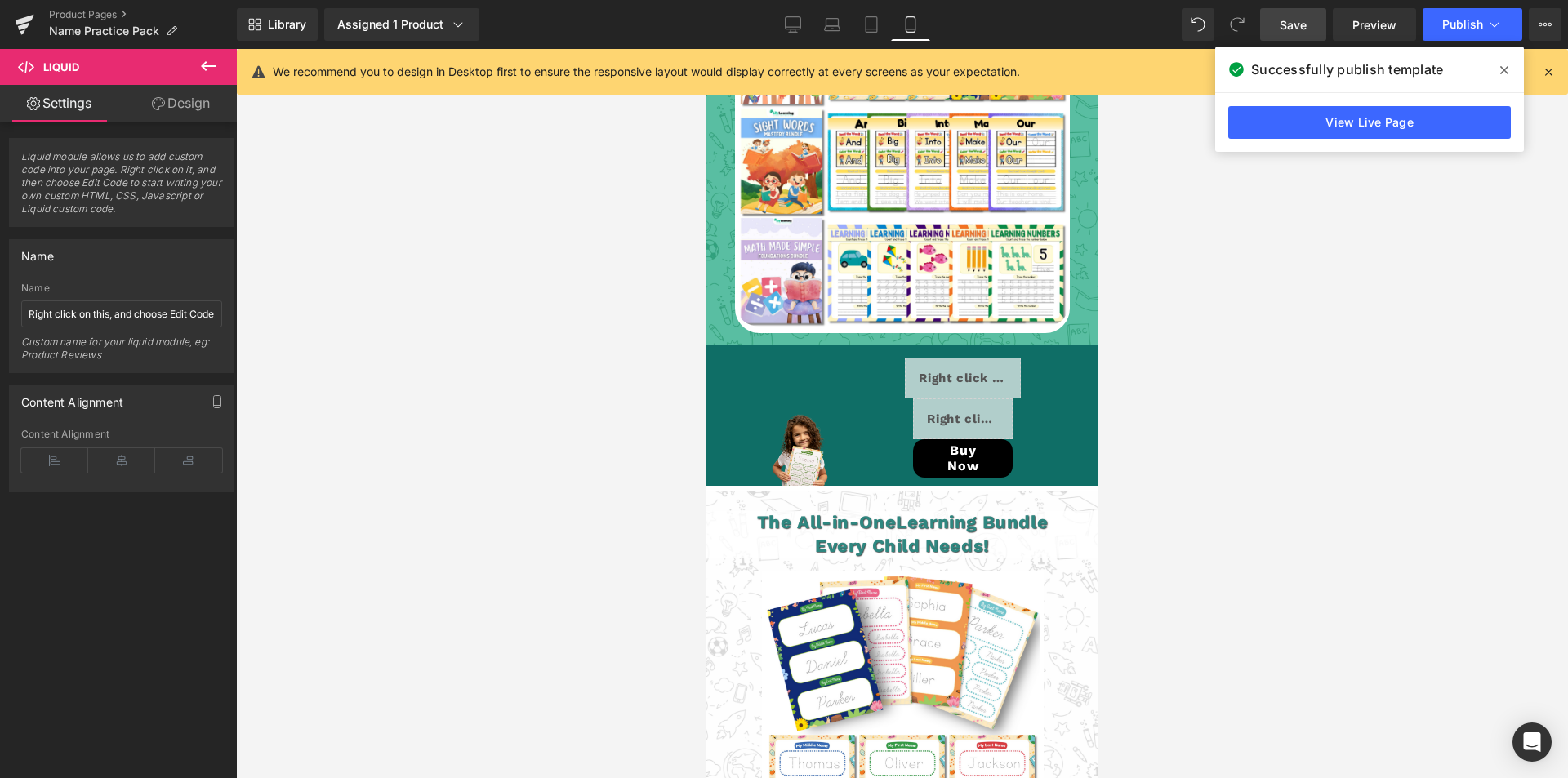
click at [1288, 20] on span "Save" at bounding box center [1293, 25] width 27 height 18
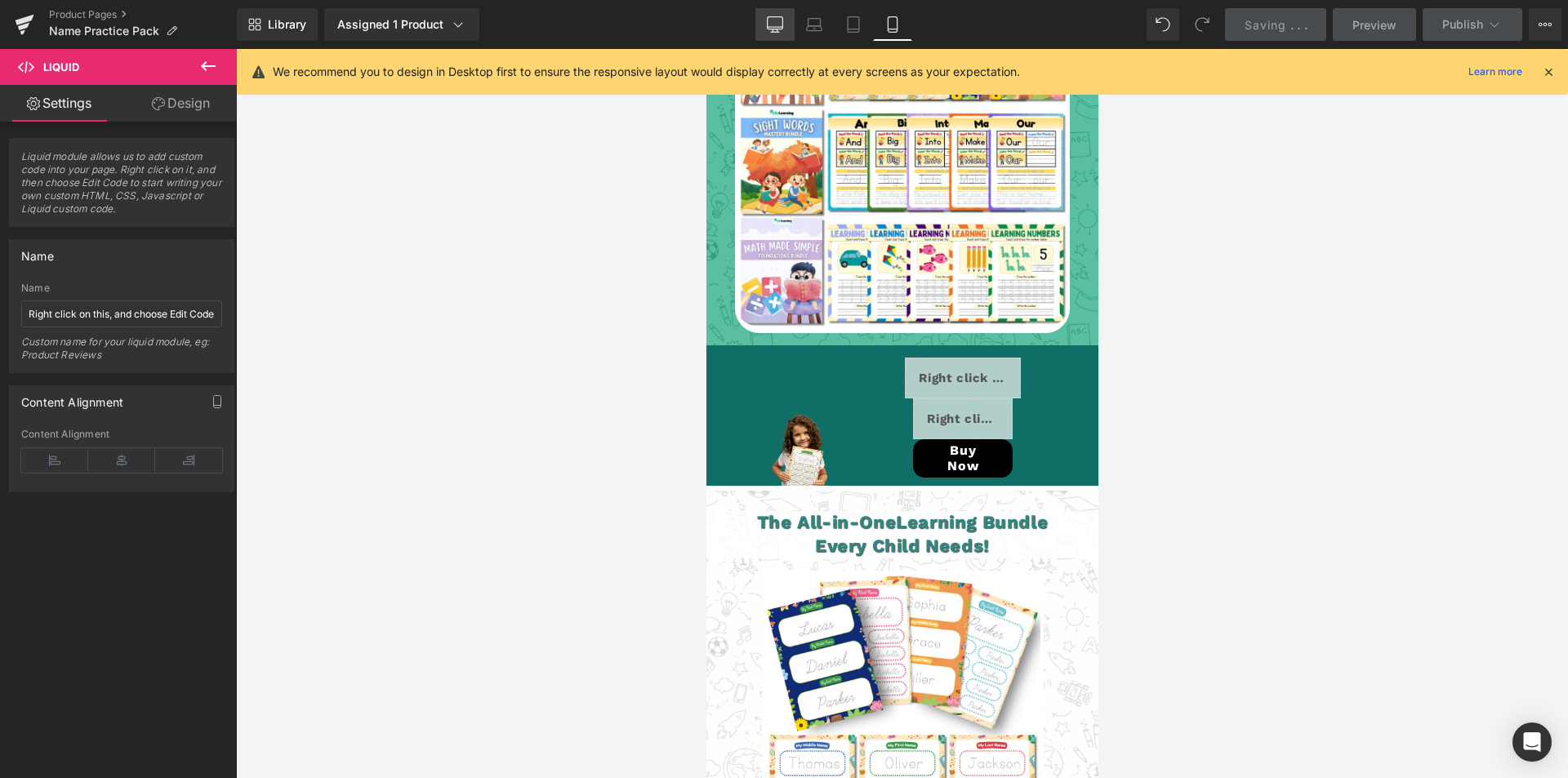
click at [773, 22] on icon at bounding box center [775, 24] width 17 height 17
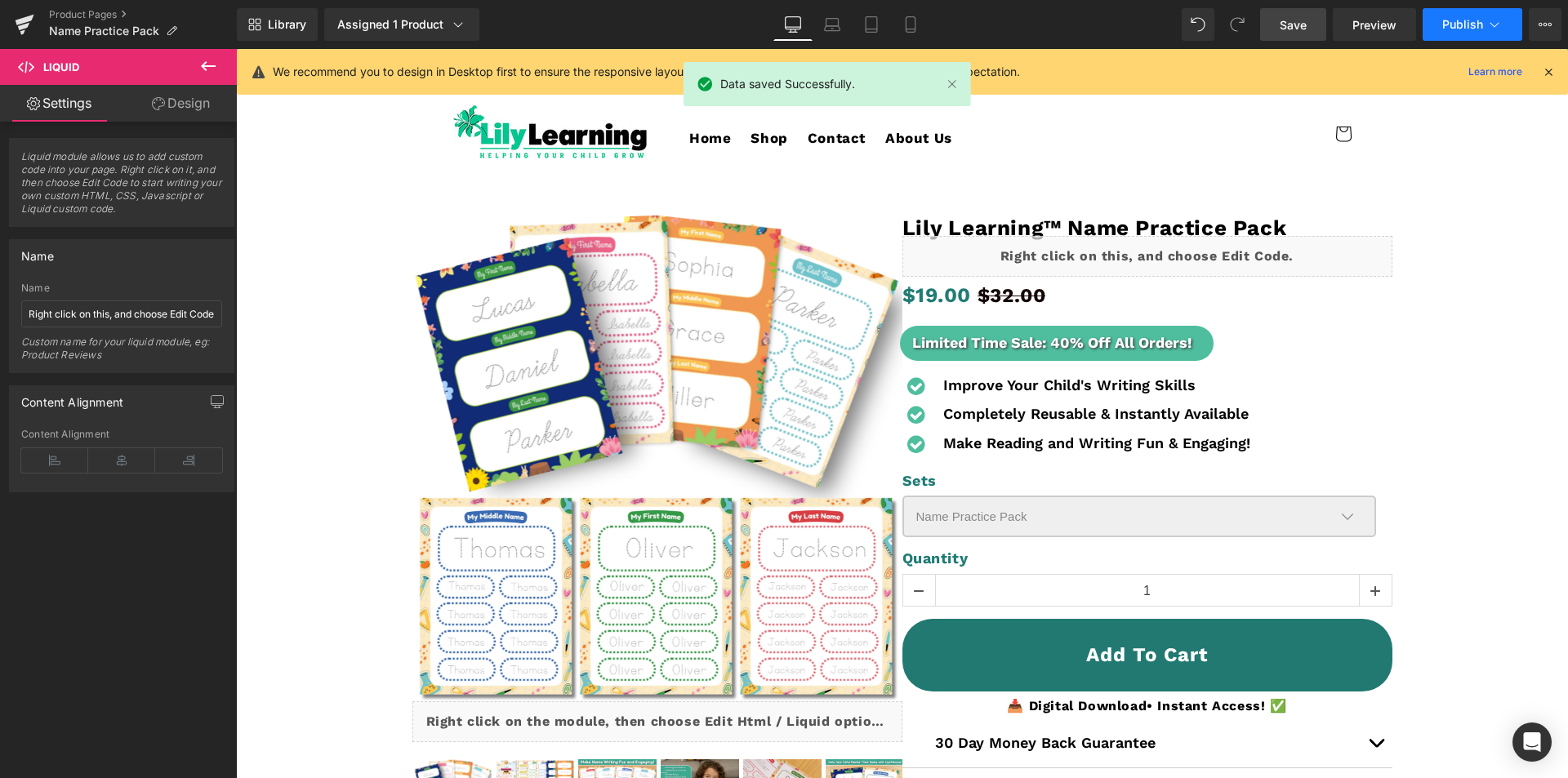
click at [1493, 27] on icon at bounding box center [1495, 24] width 17 height 17
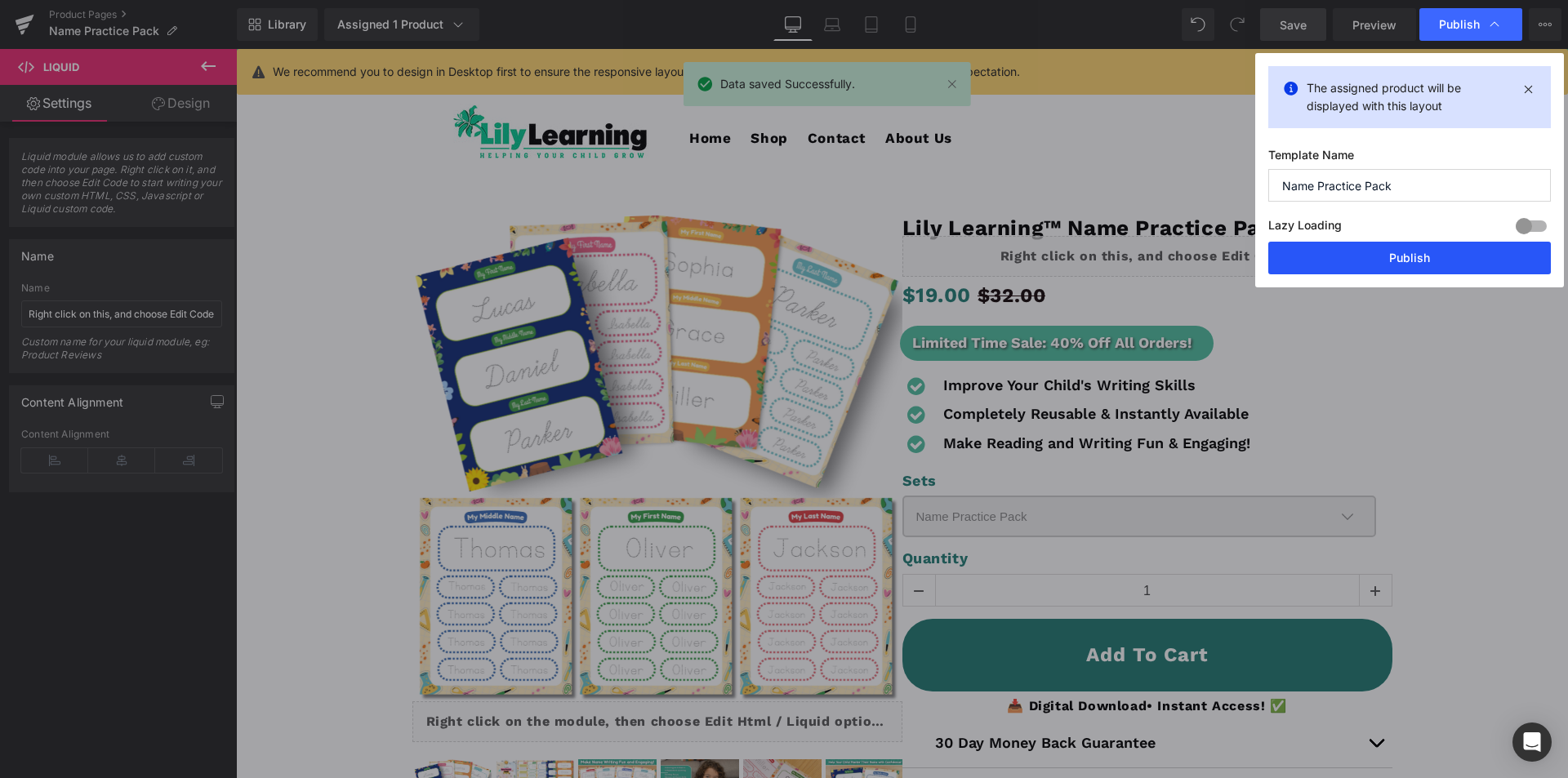
click at [1390, 261] on button "Publish" at bounding box center [1410, 257] width 283 height 32
